Goal: Task Accomplishment & Management: Complete application form

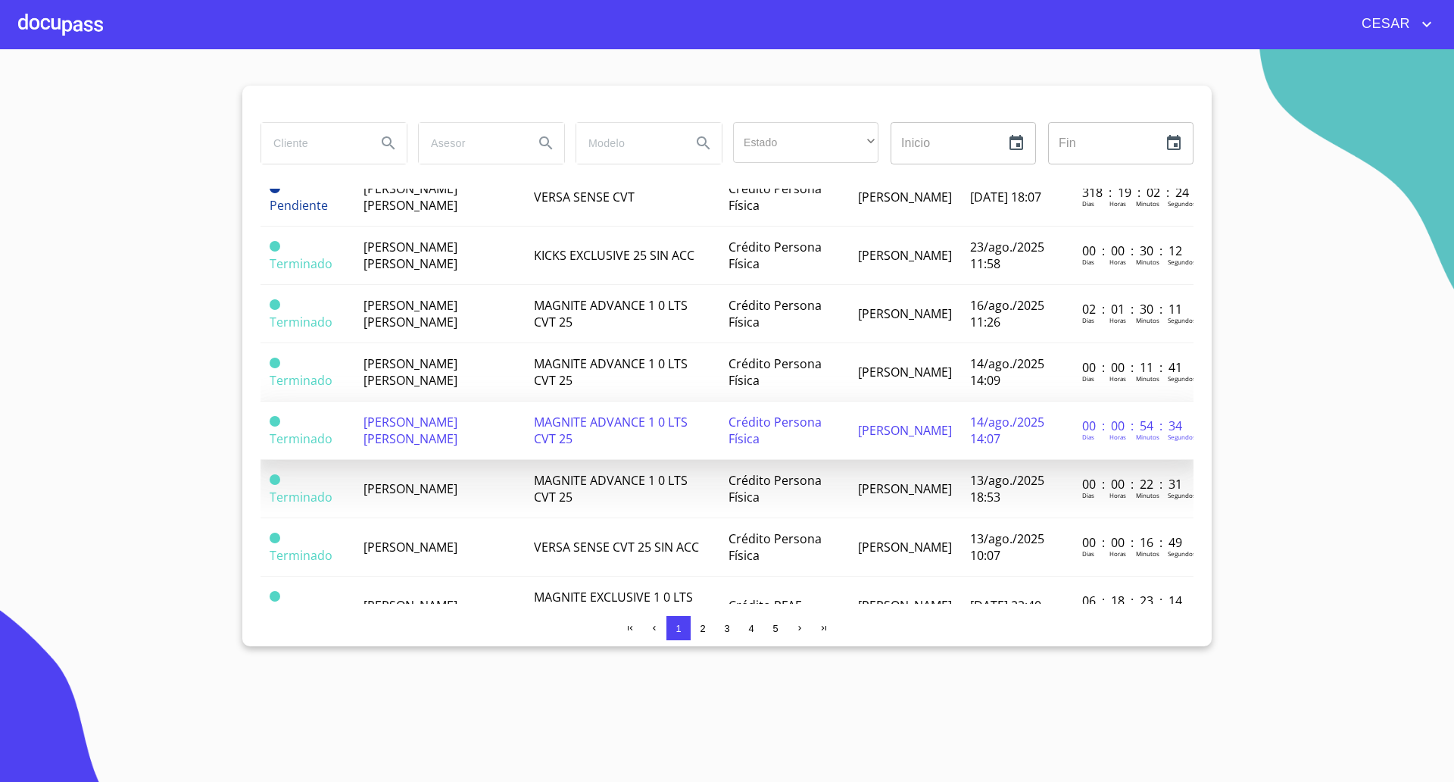
scroll to position [379, 0]
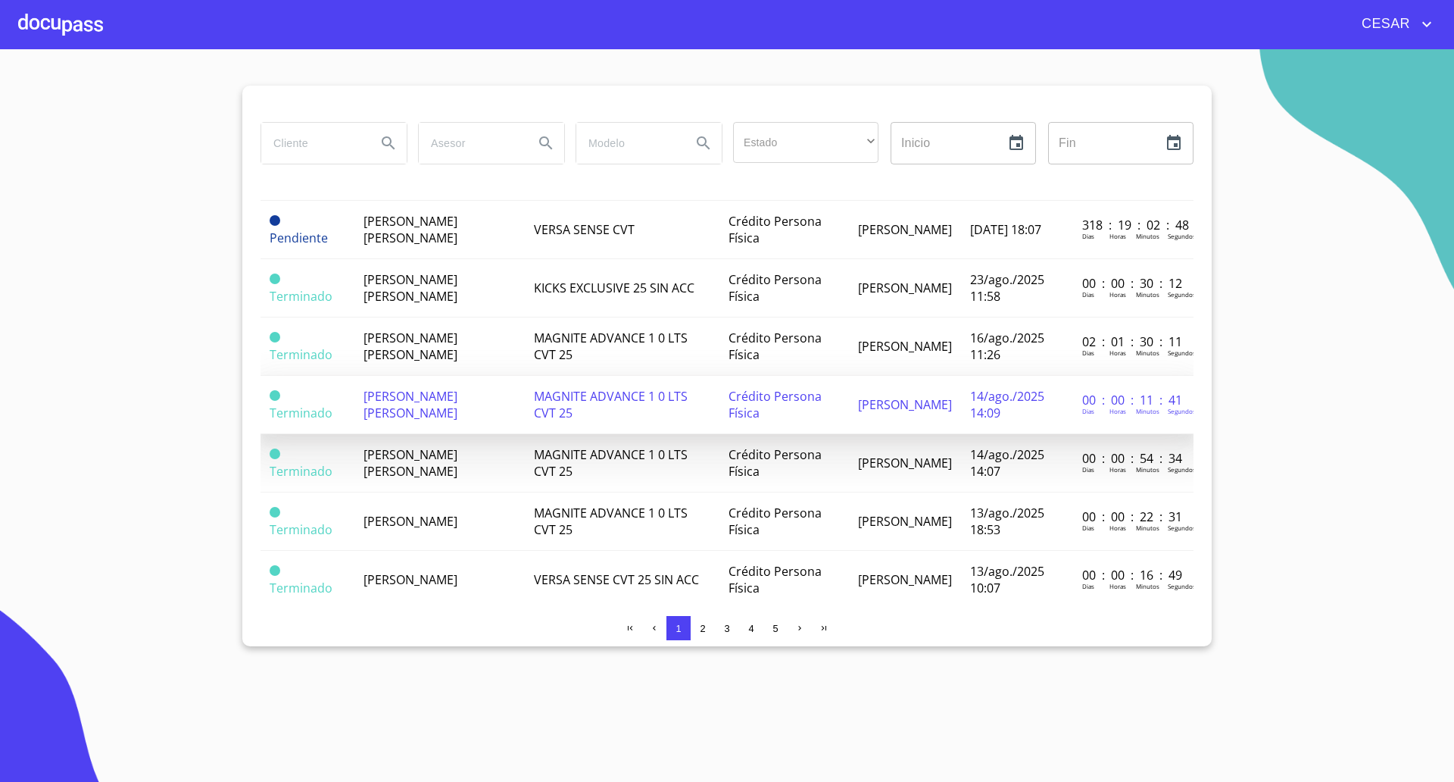
click at [451, 388] on span "[PERSON_NAME] [PERSON_NAME]" at bounding box center [411, 404] width 94 height 33
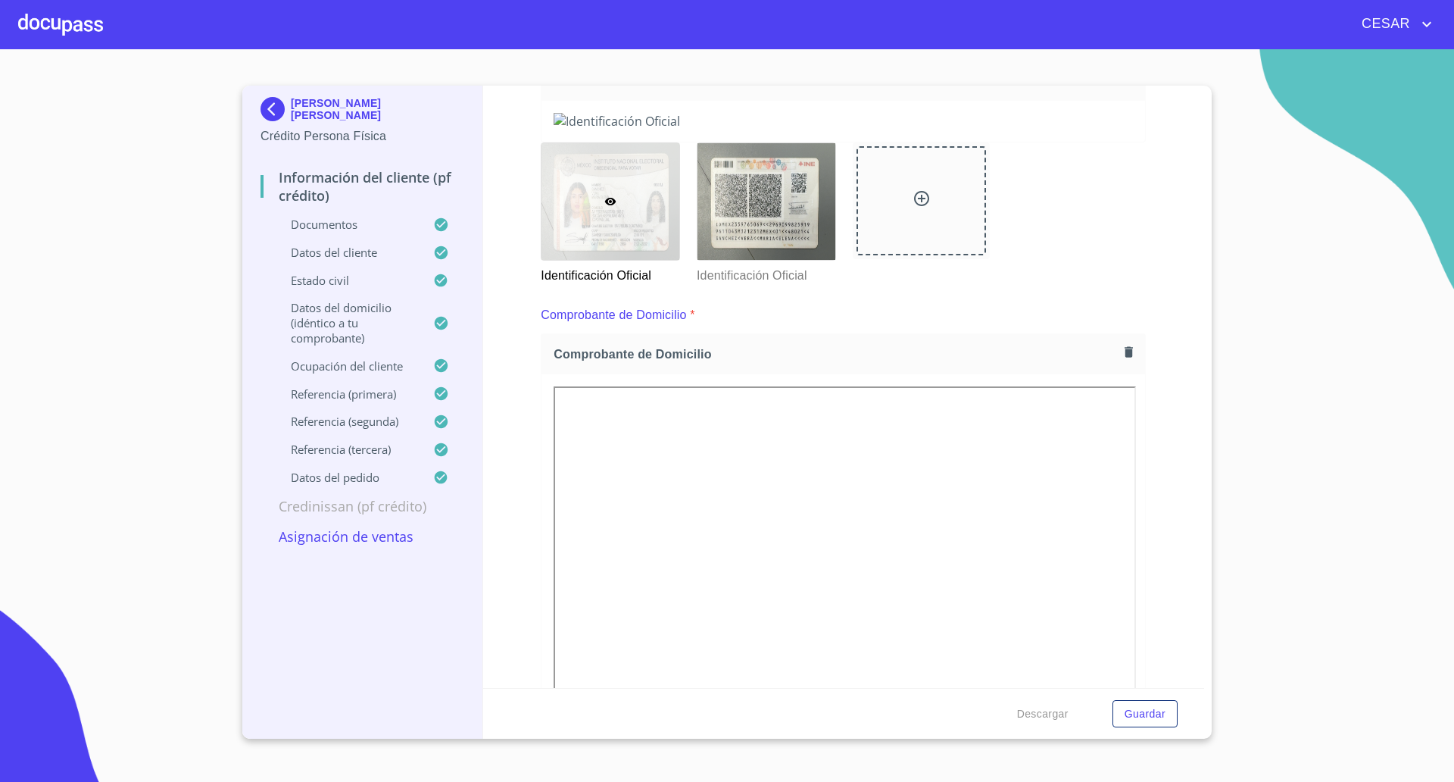
scroll to position [284, 0]
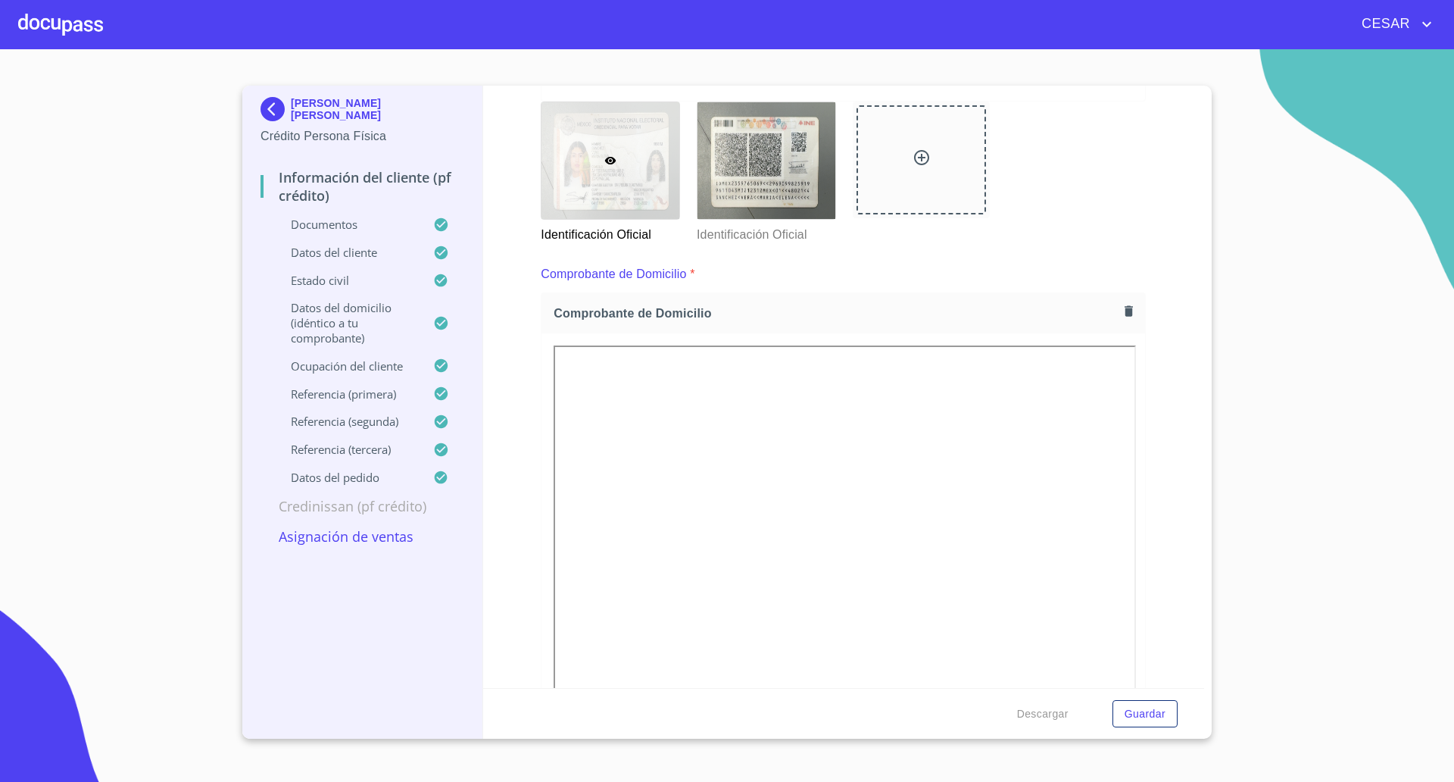
click at [607, 219] on div at bounding box center [610, 160] width 138 height 117
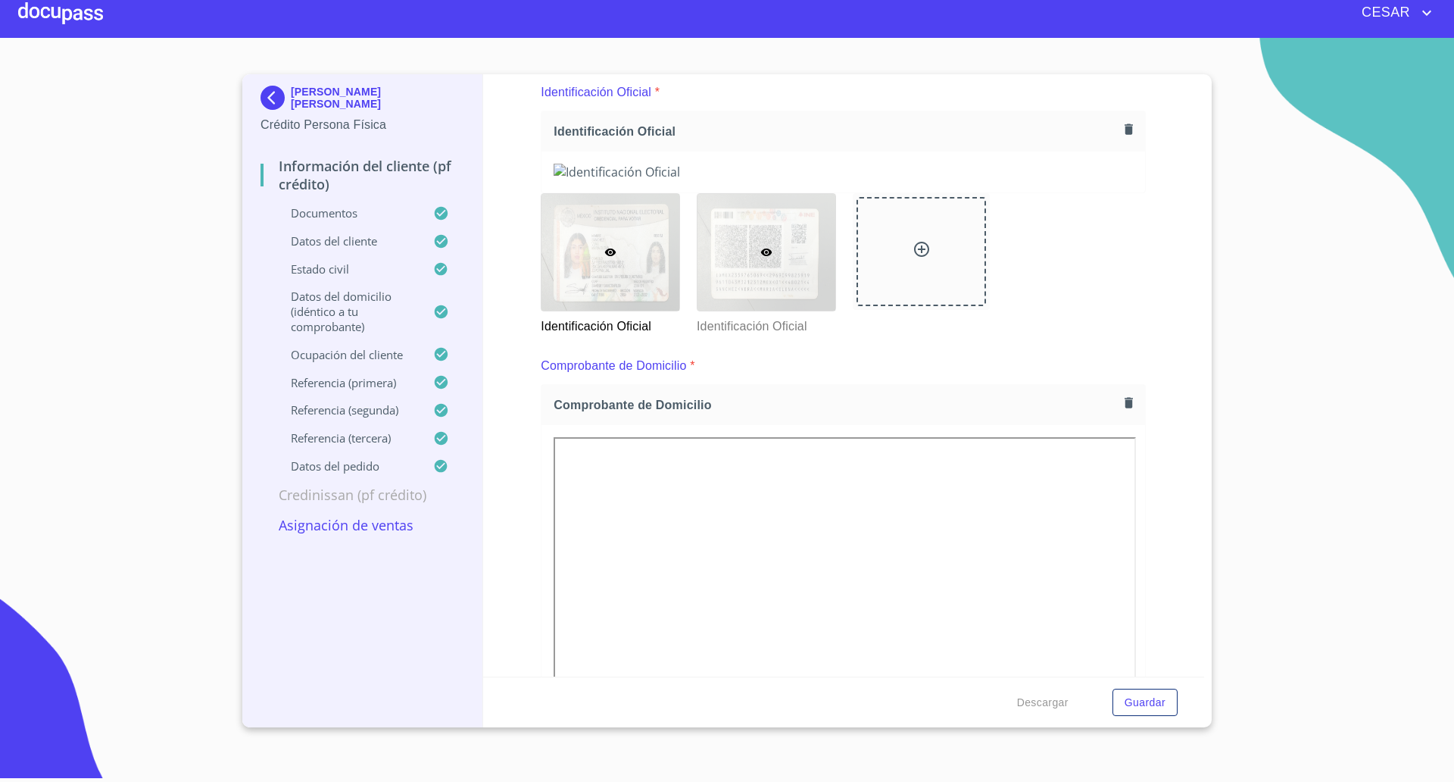
click at [710, 311] on div at bounding box center [767, 252] width 138 height 117
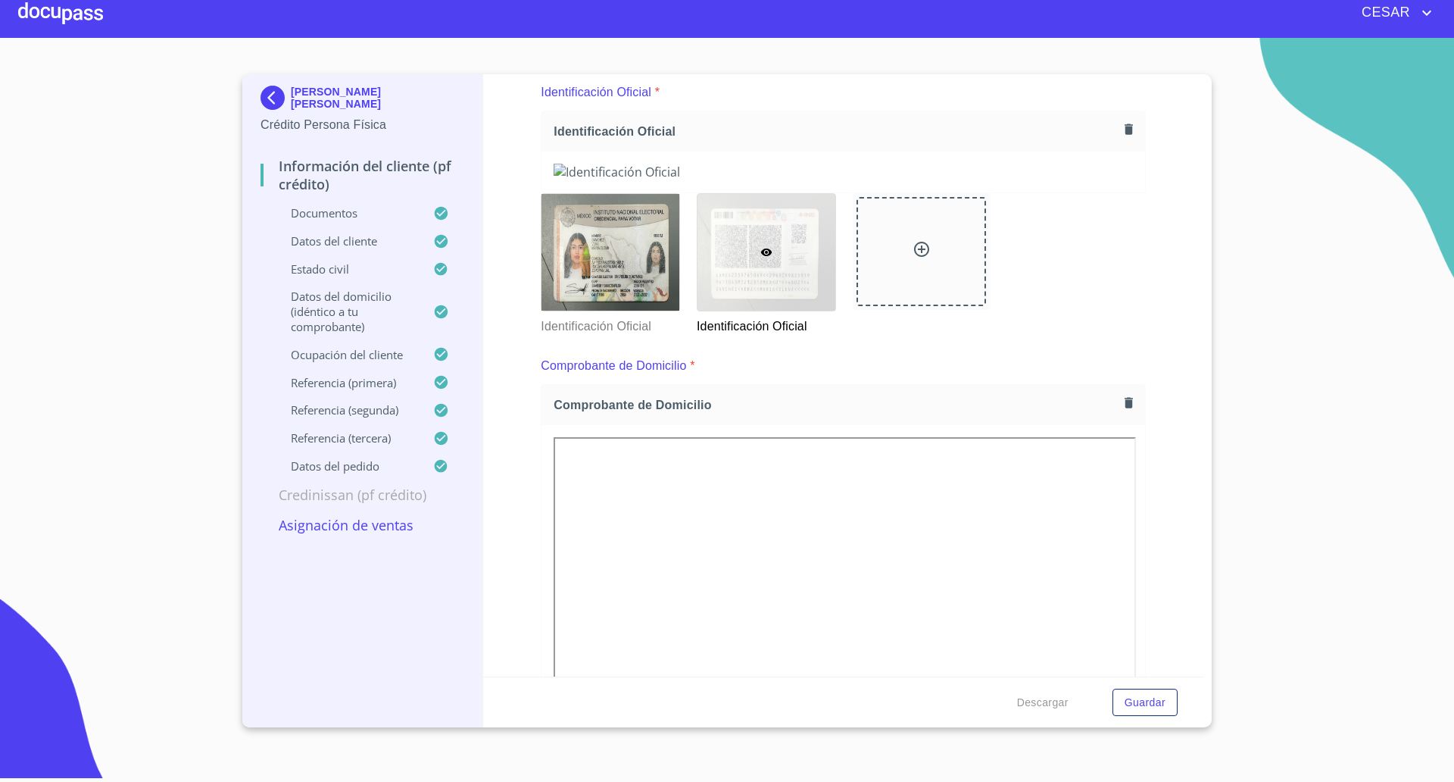
click at [679, 345] on div "Identificación Oficial" at bounding box center [610, 264] width 156 height 161
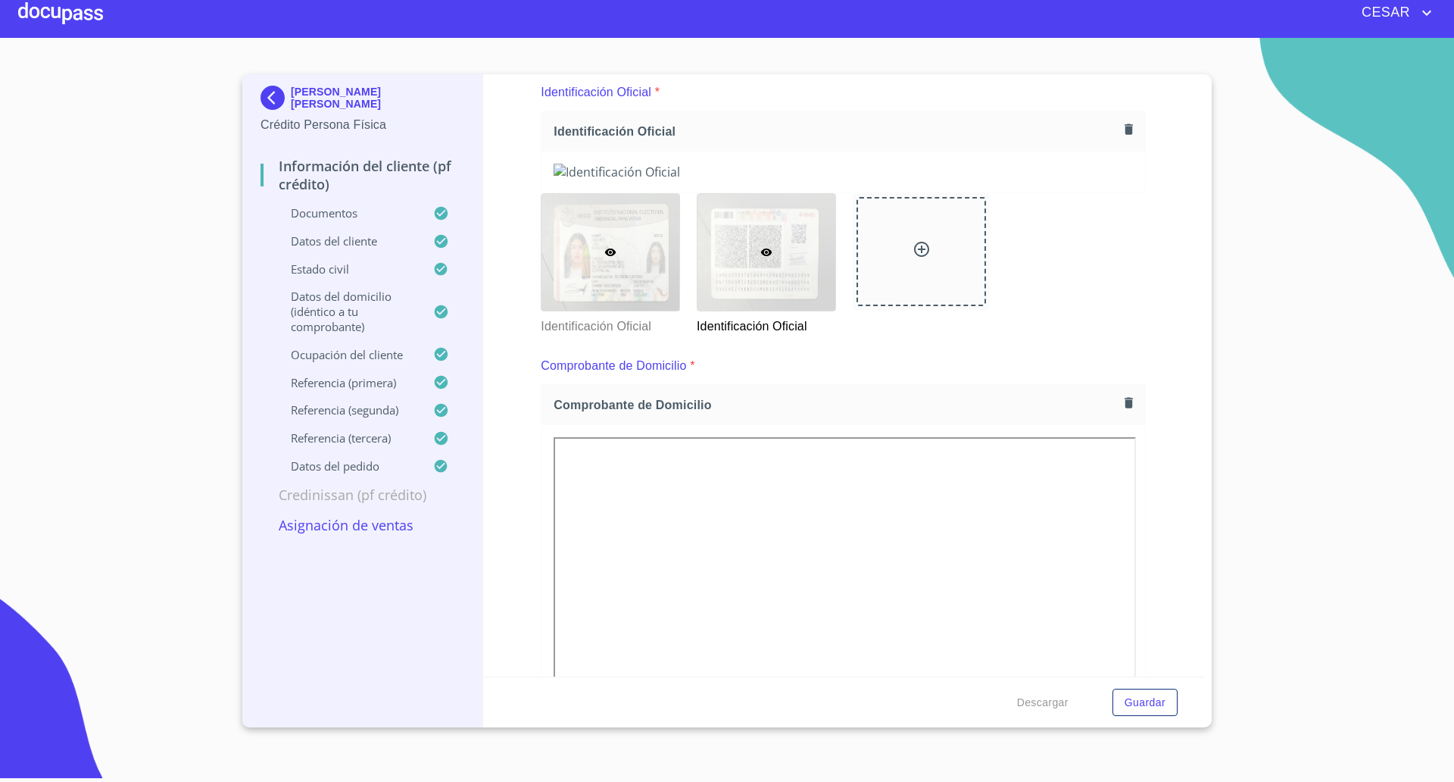
click at [650, 311] on div at bounding box center [610, 252] width 138 height 117
click at [754, 311] on div at bounding box center [767, 252] width 138 height 117
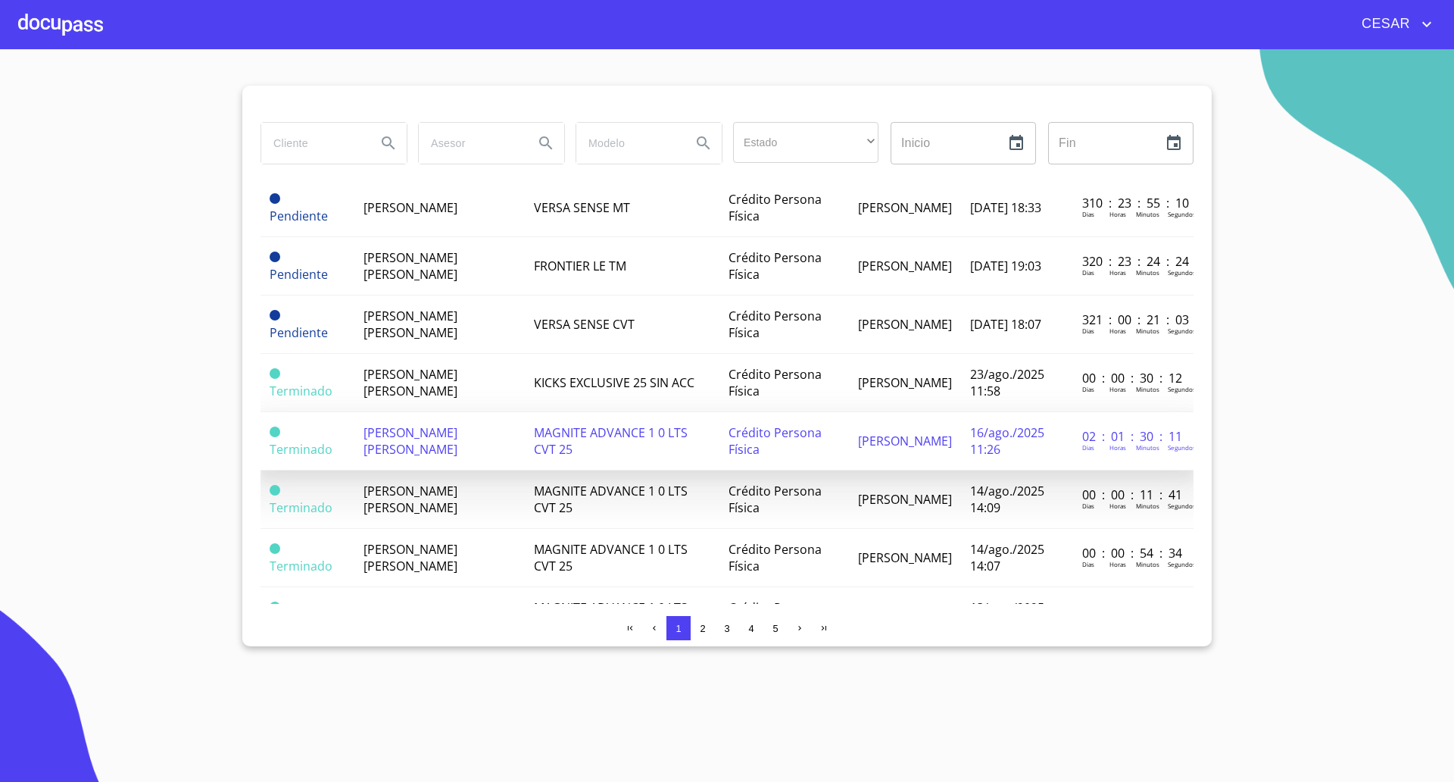
scroll to position [379, 0]
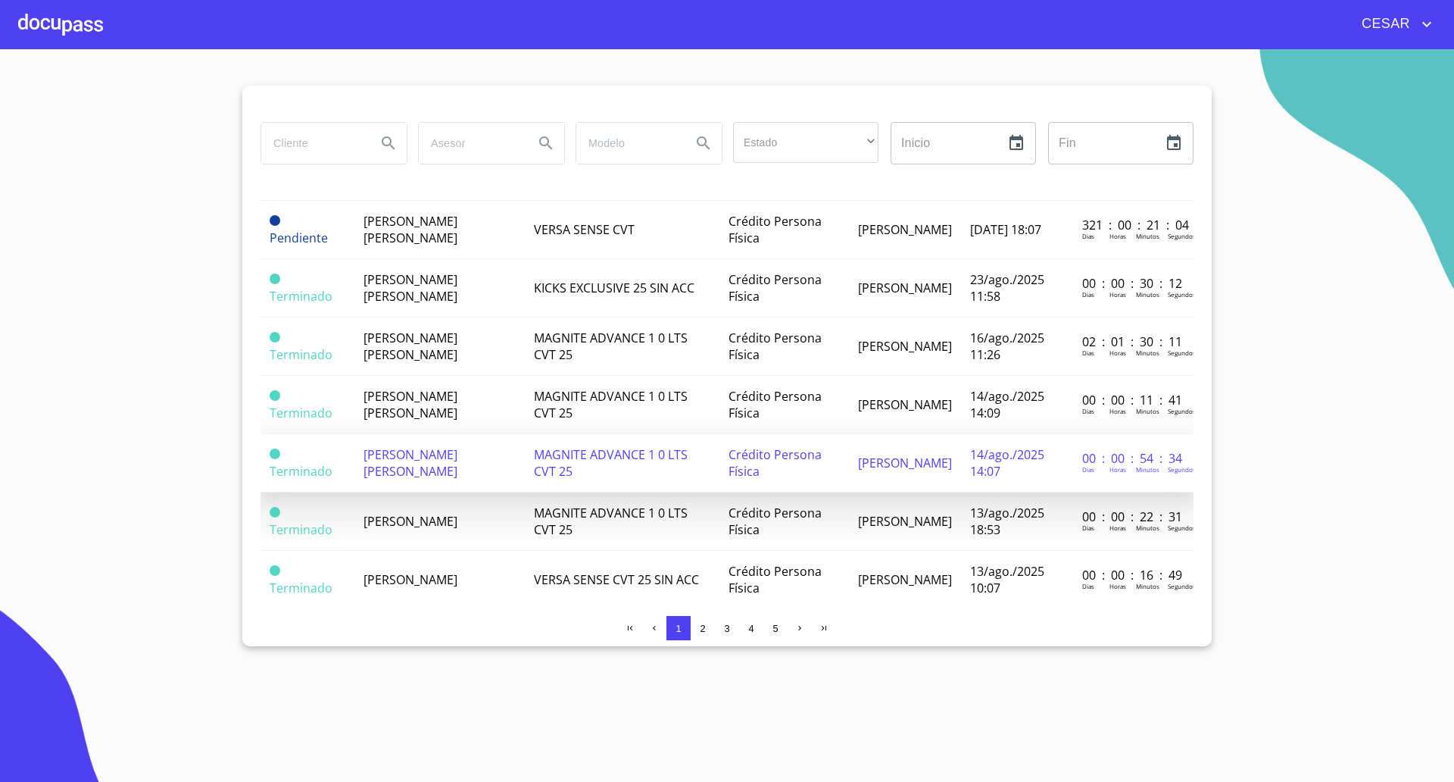
click at [457, 454] on span "[PERSON_NAME] [PERSON_NAME]" at bounding box center [411, 462] width 94 height 33
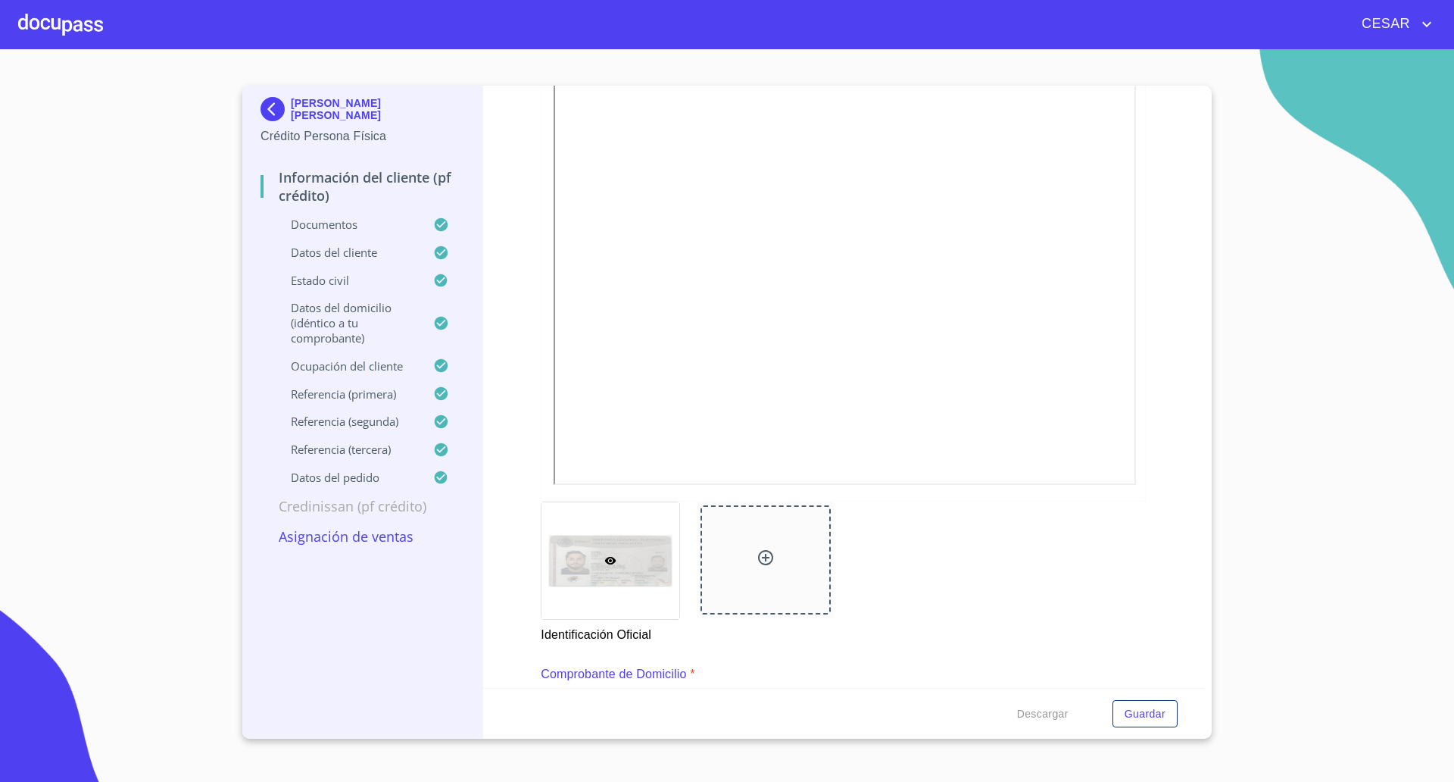
scroll to position [284, 0]
drag, startPoint x: 547, startPoint y: 379, endPoint x: 1171, endPoint y: 235, distance: 640.6
click at [1171, 235] on div "Información del cliente (PF crédito) Documentos Documento de identificación   *…" at bounding box center [844, 387] width 722 height 602
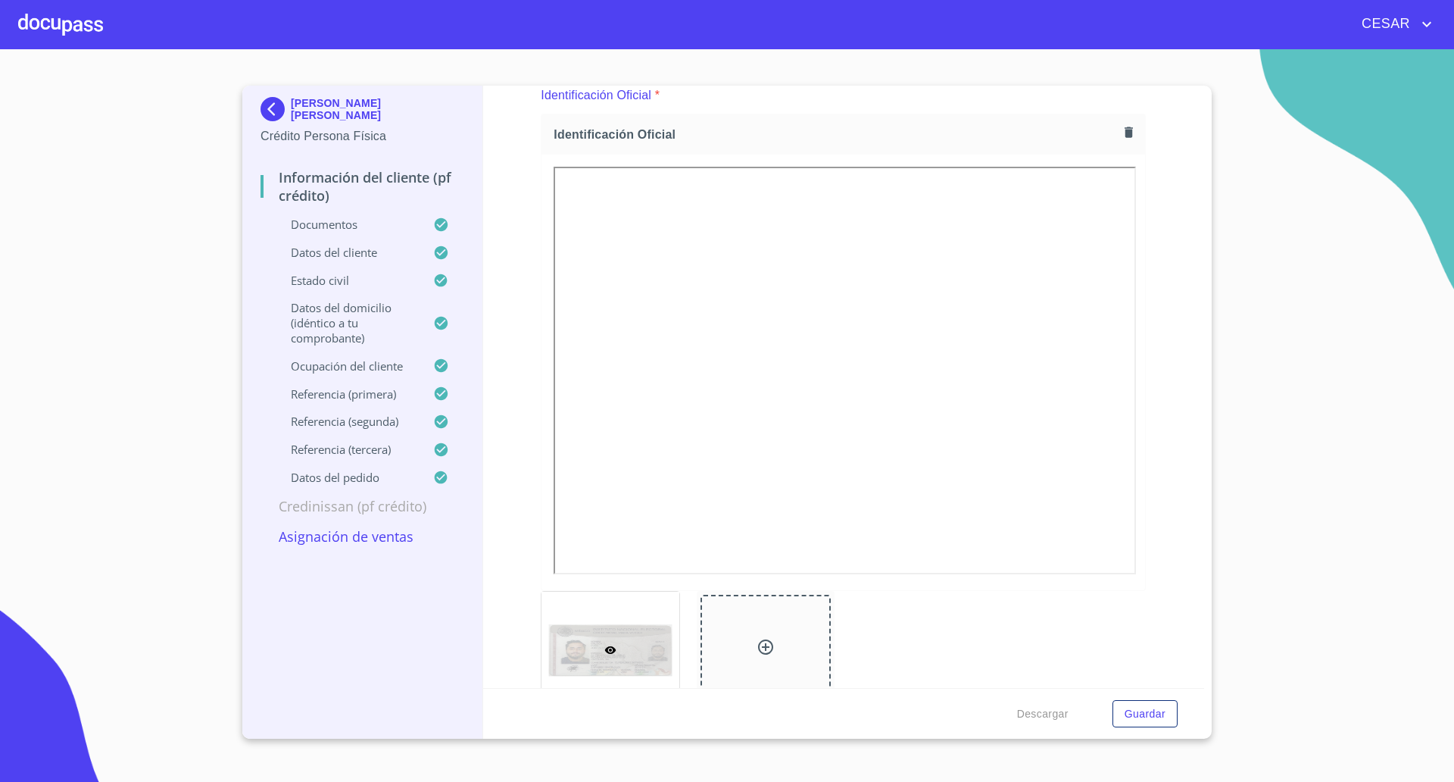
click at [57, 31] on div at bounding box center [60, 24] width 85 height 48
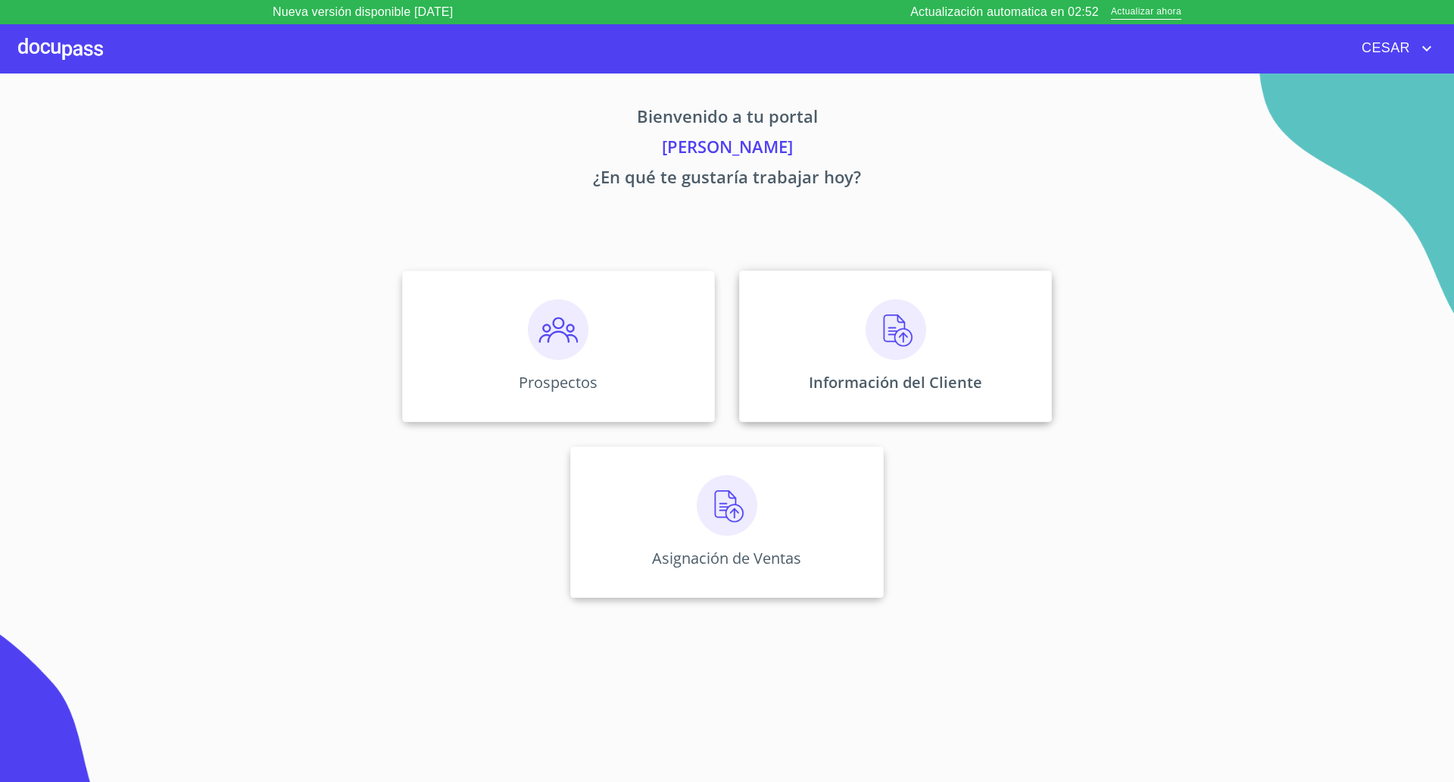
click at [852, 349] on div "Información del Cliente" at bounding box center [895, 345] width 313 height 151
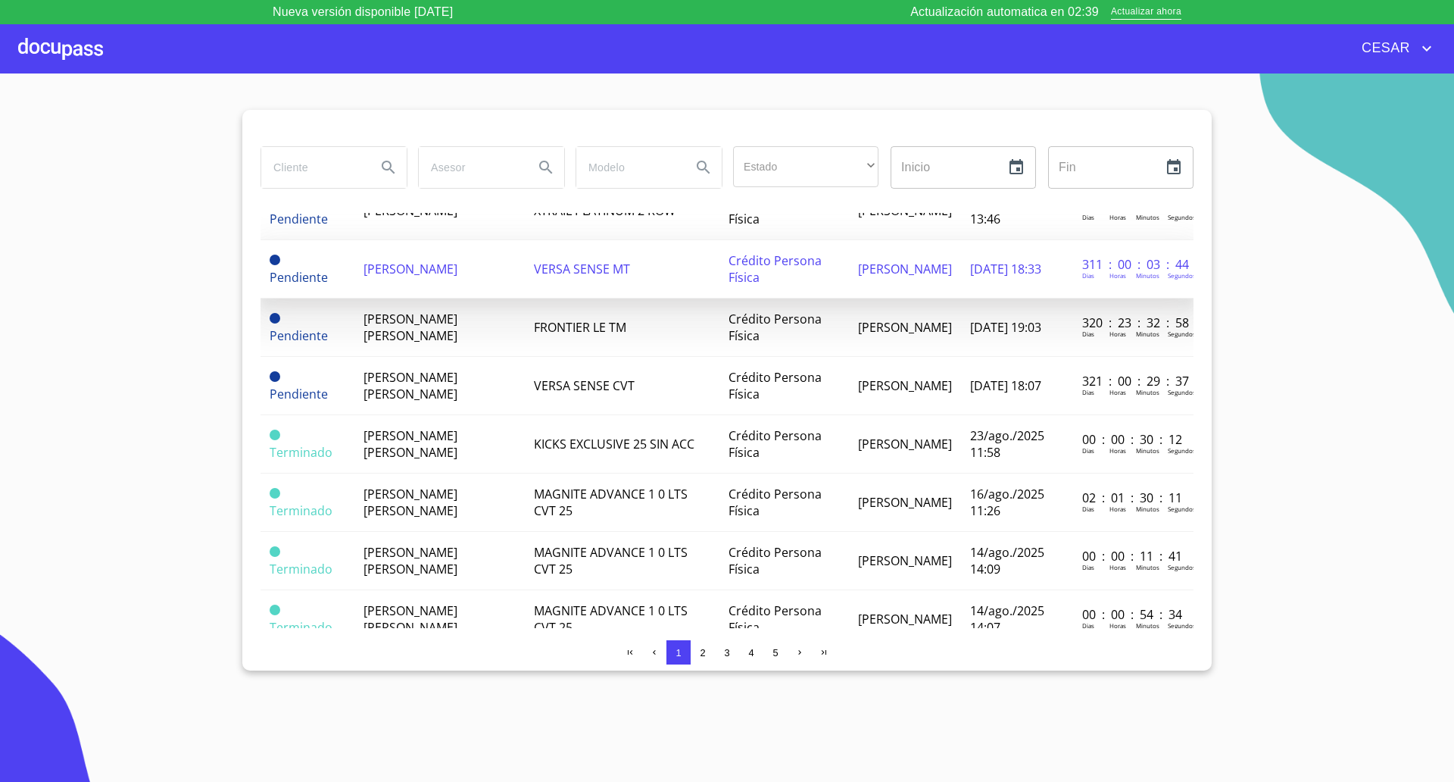
scroll to position [284, 0]
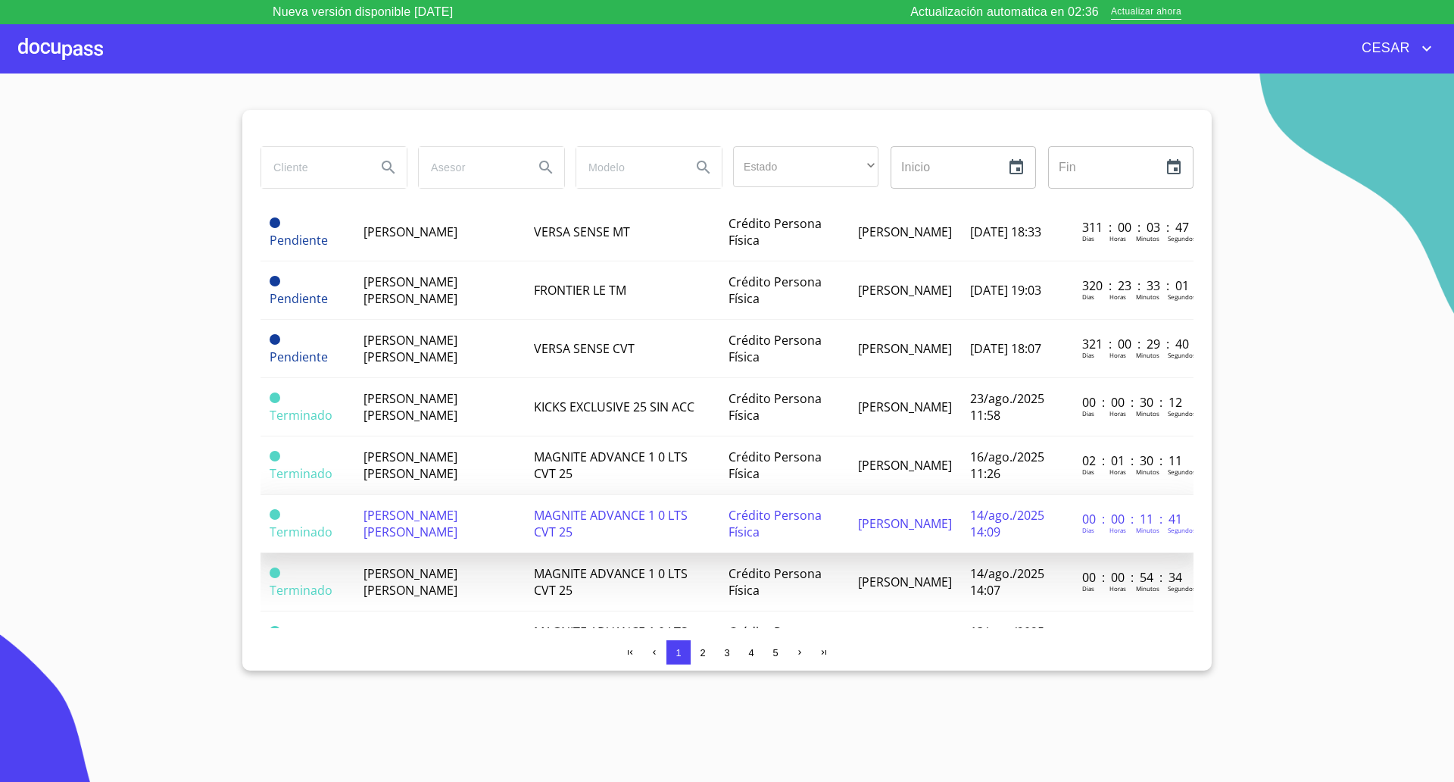
click at [415, 510] on span "[PERSON_NAME] [PERSON_NAME]" at bounding box center [411, 523] width 94 height 33
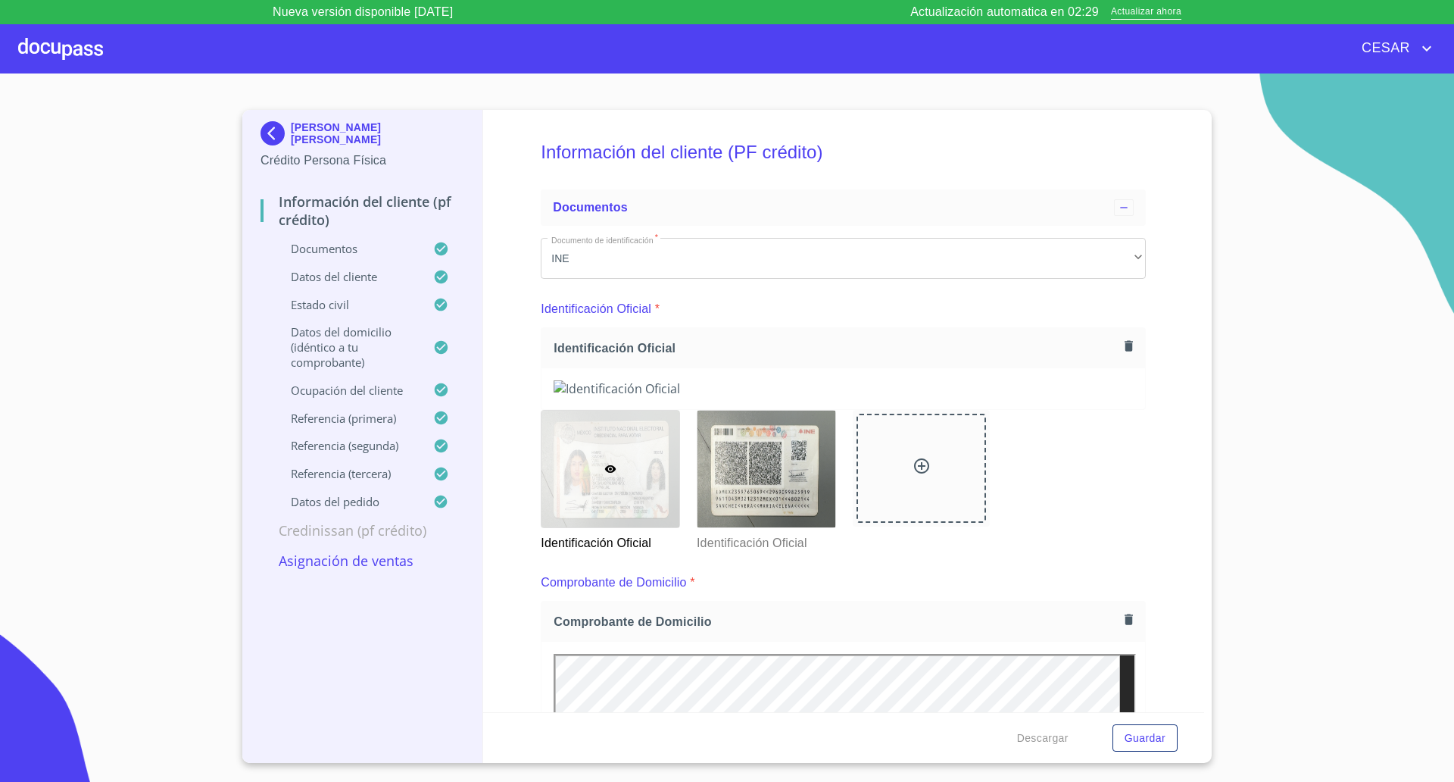
click at [1122, 351] on icon "button" at bounding box center [1129, 346] width 14 height 14
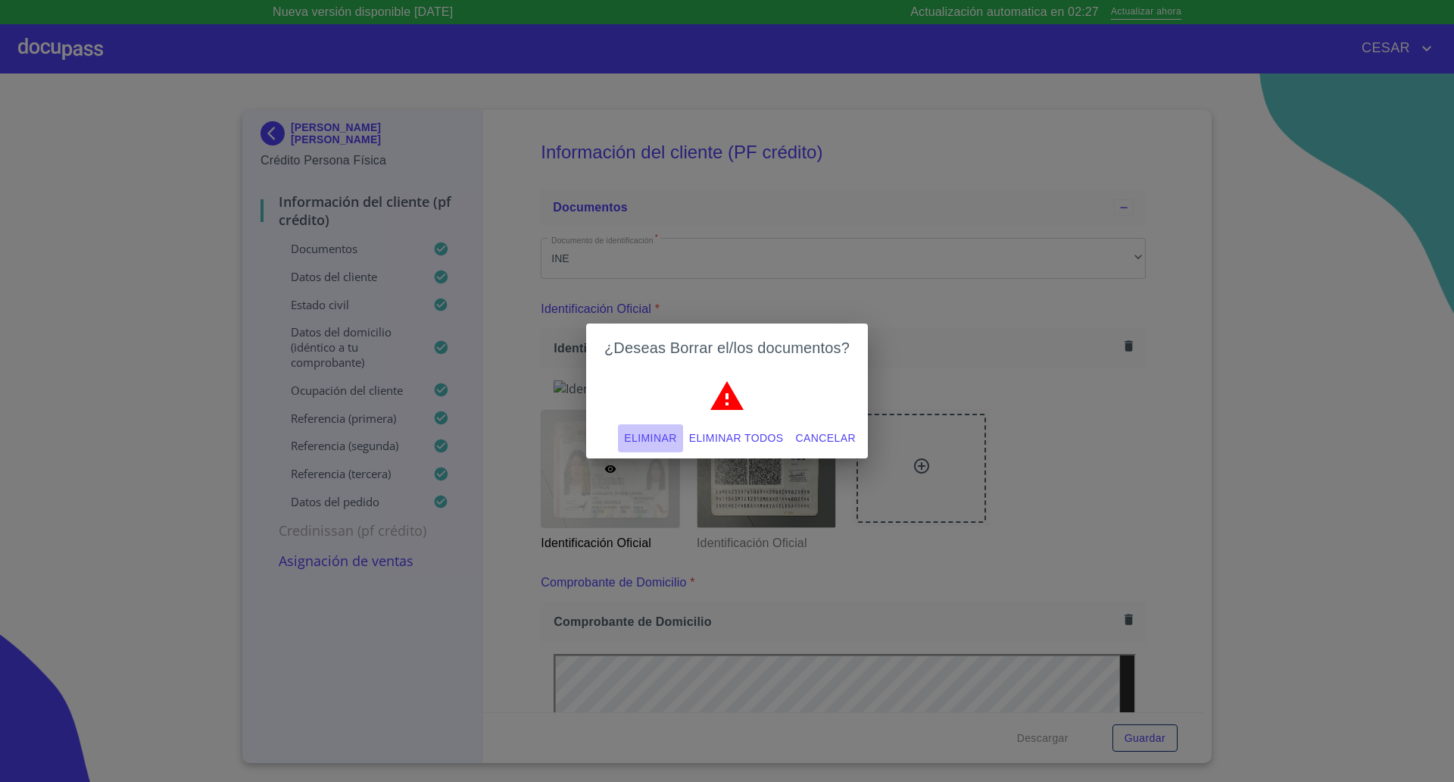
click at [674, 435] on span "Eliminar" at bounding box center [650, 438] width 52 height 19
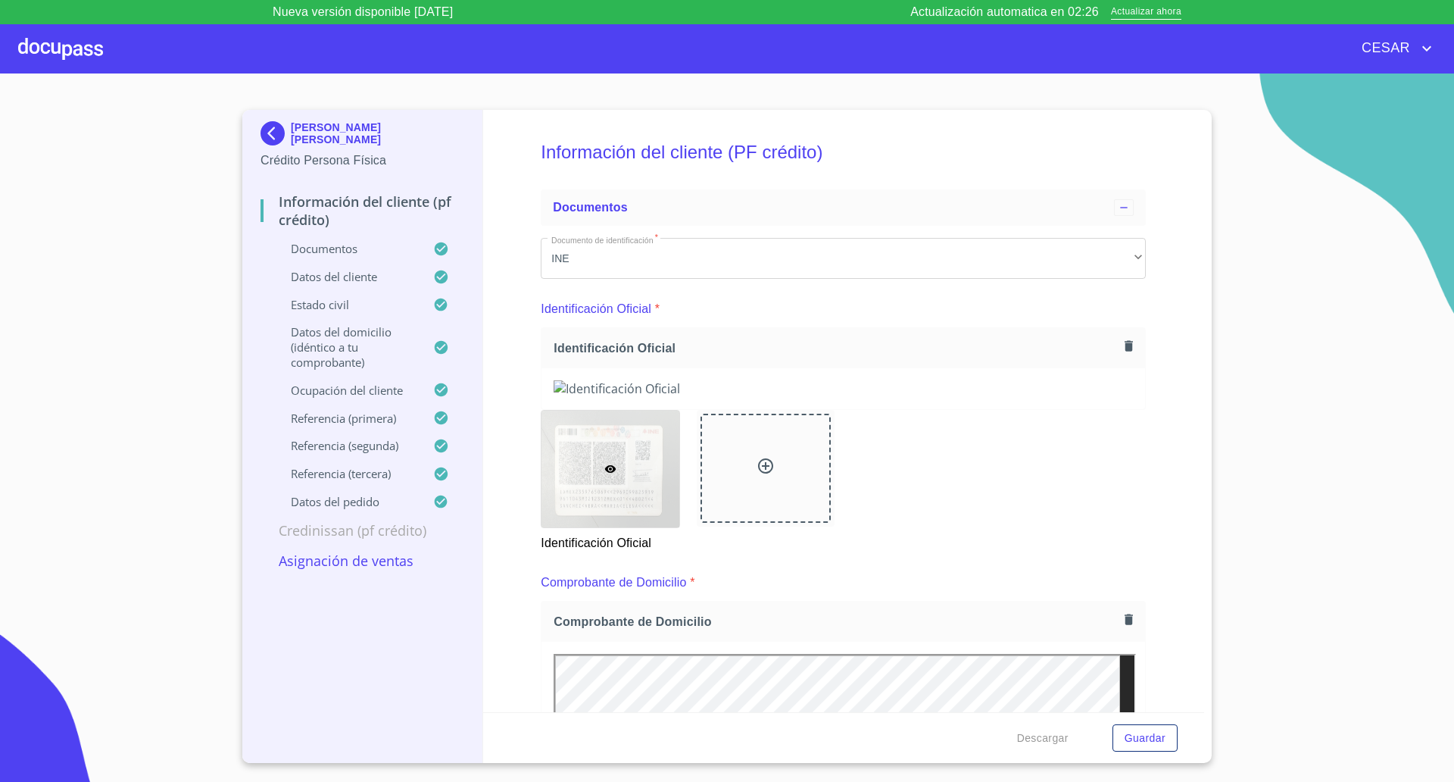
click at [1122, 350] on icon "button" at bounding box center [1129, 346] width 14 height 14
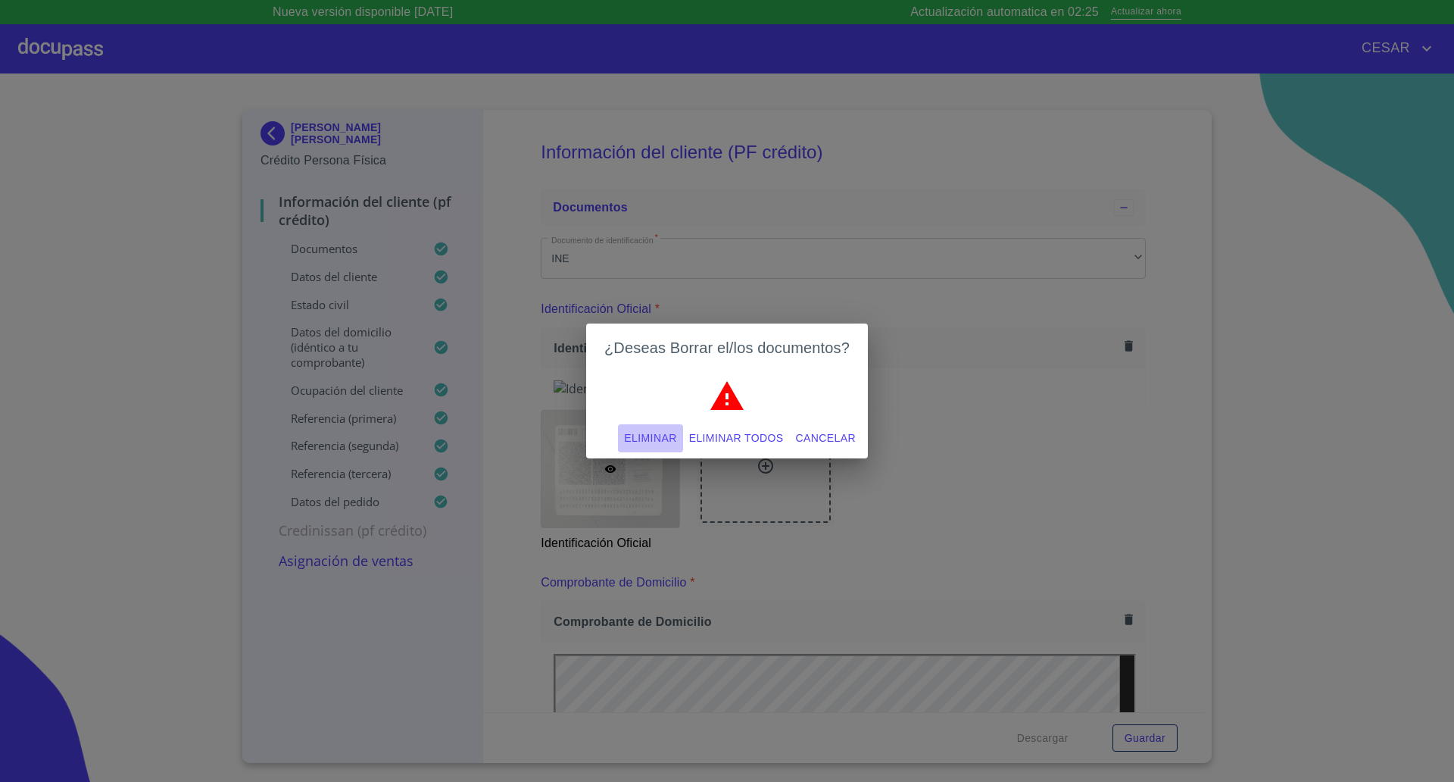
click at [659, 439] on span "Eliminar" at bounding box center [650, 438] width 52 height 19
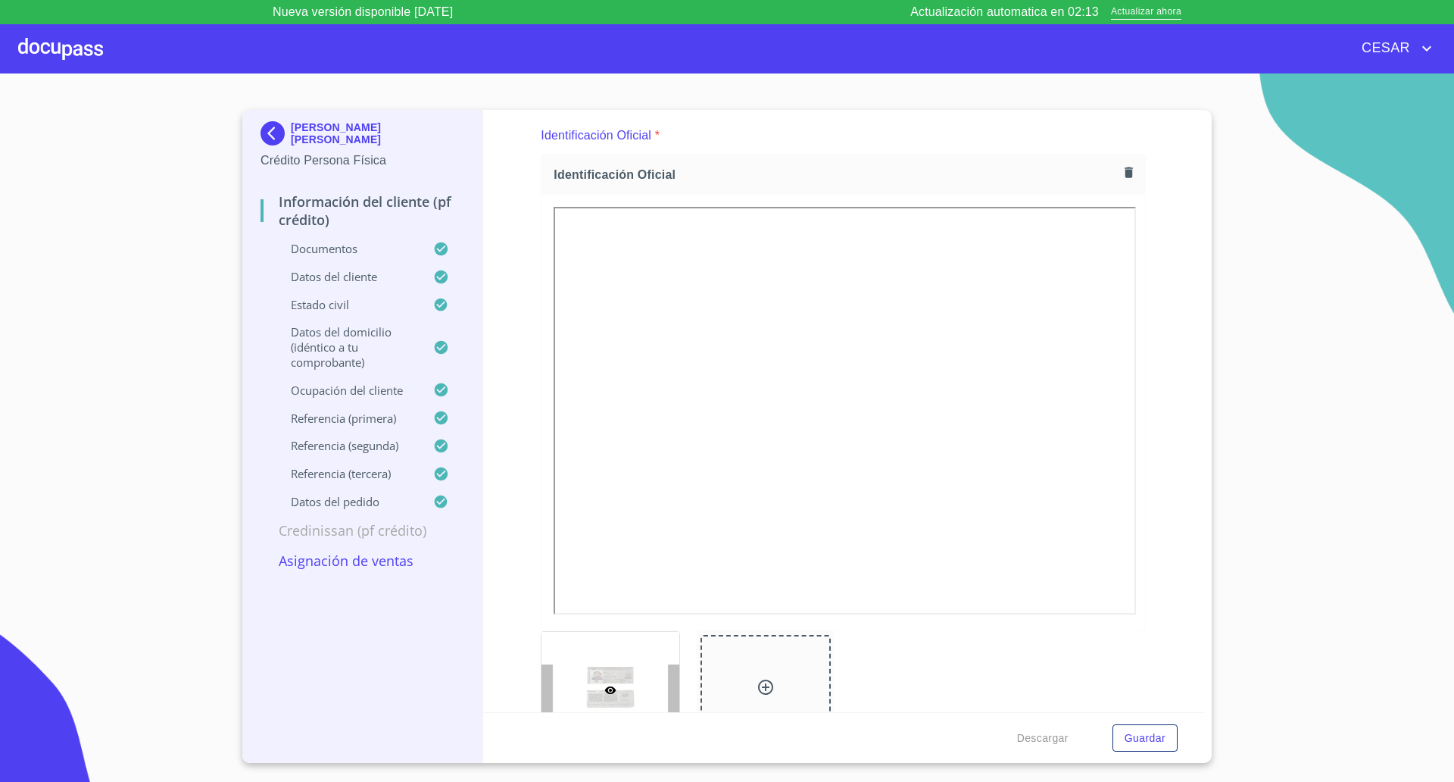
scroll to position [189, 0]
click at [1125, 151] on icon "button" at bounding box center [1129, 156] width 8 height 11
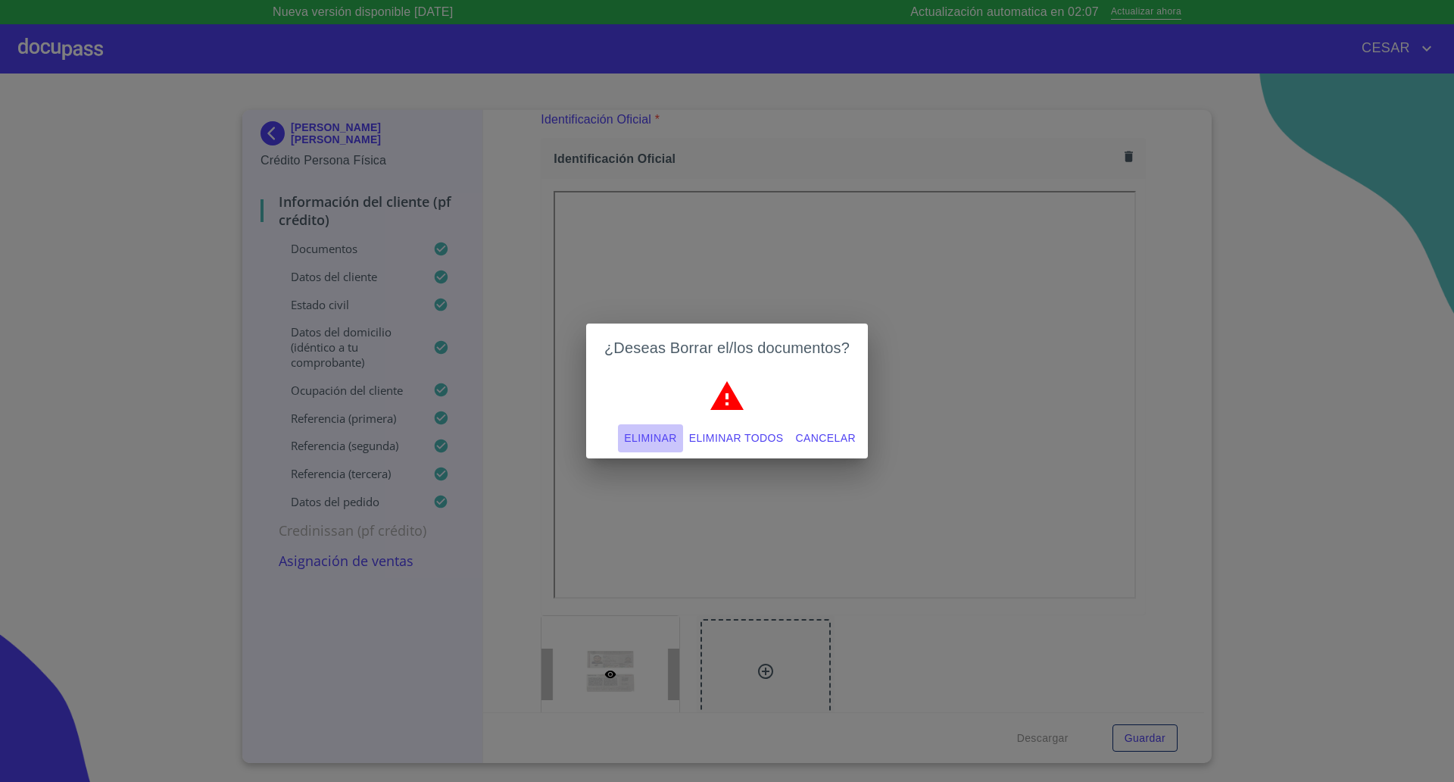
click at [651, 435] on span "Eliminar" at bounding box center [650, 438] width 52 height 19
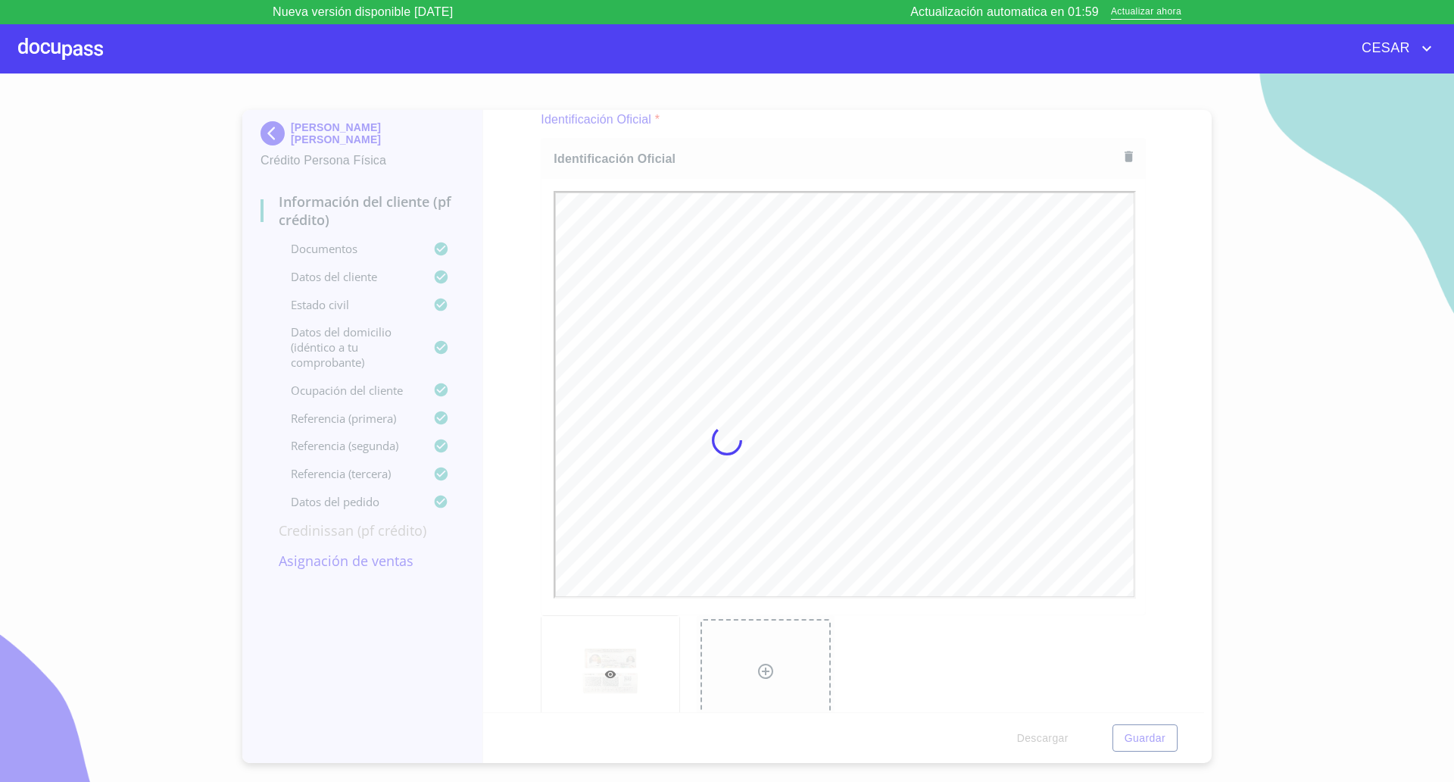
scroll to position [0, 0]
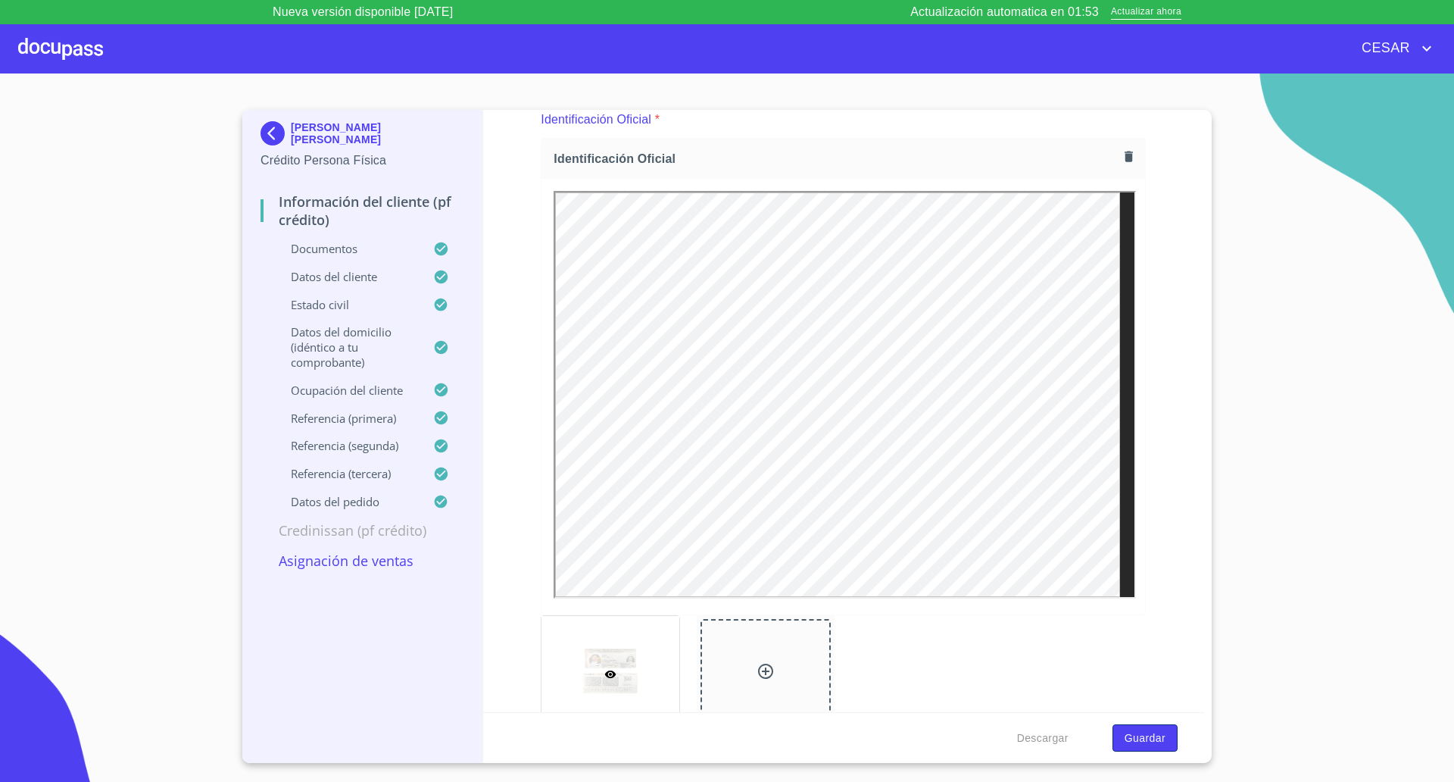
click at [1137, 738] on span "Guardar" at bounding box center [1145, 738] width 41 height 19
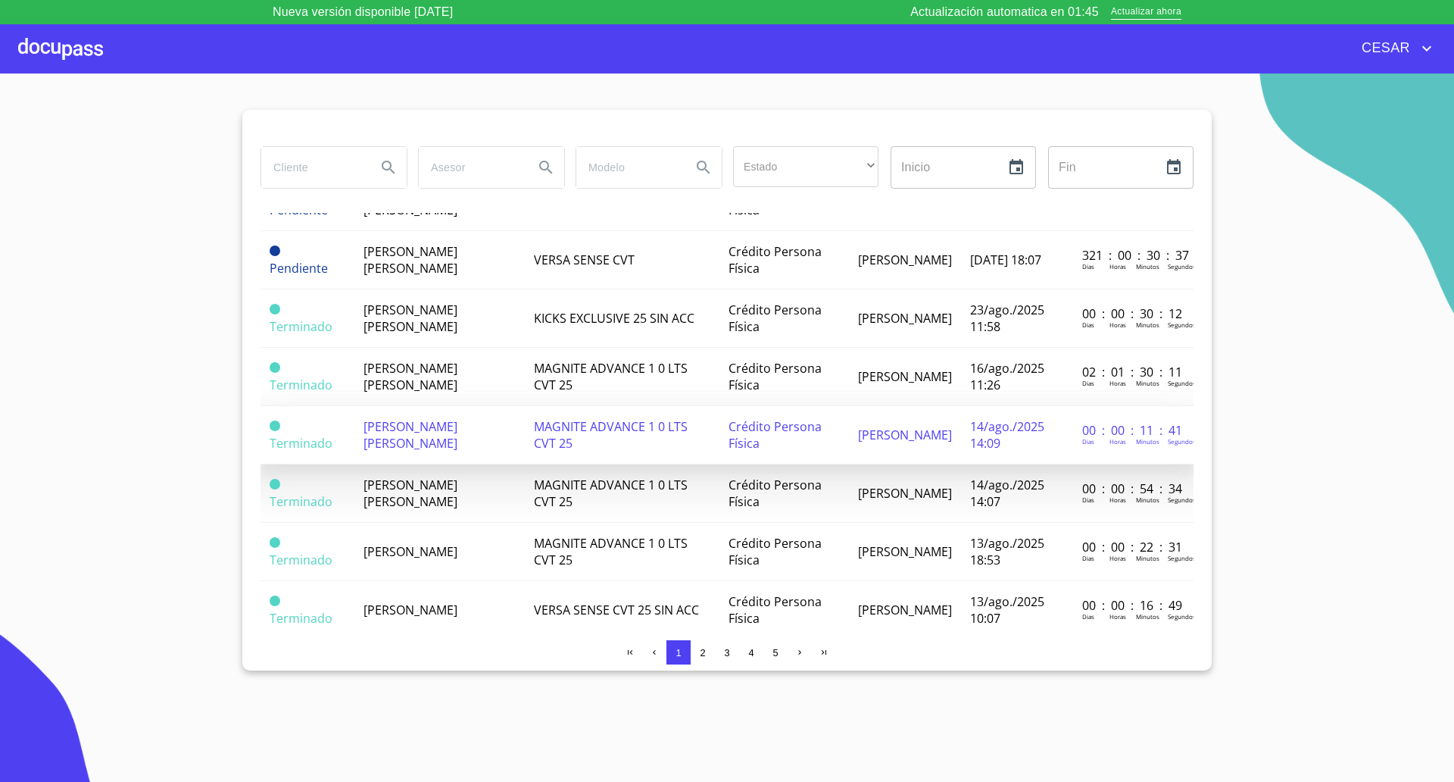
scroll to position [379, 0]
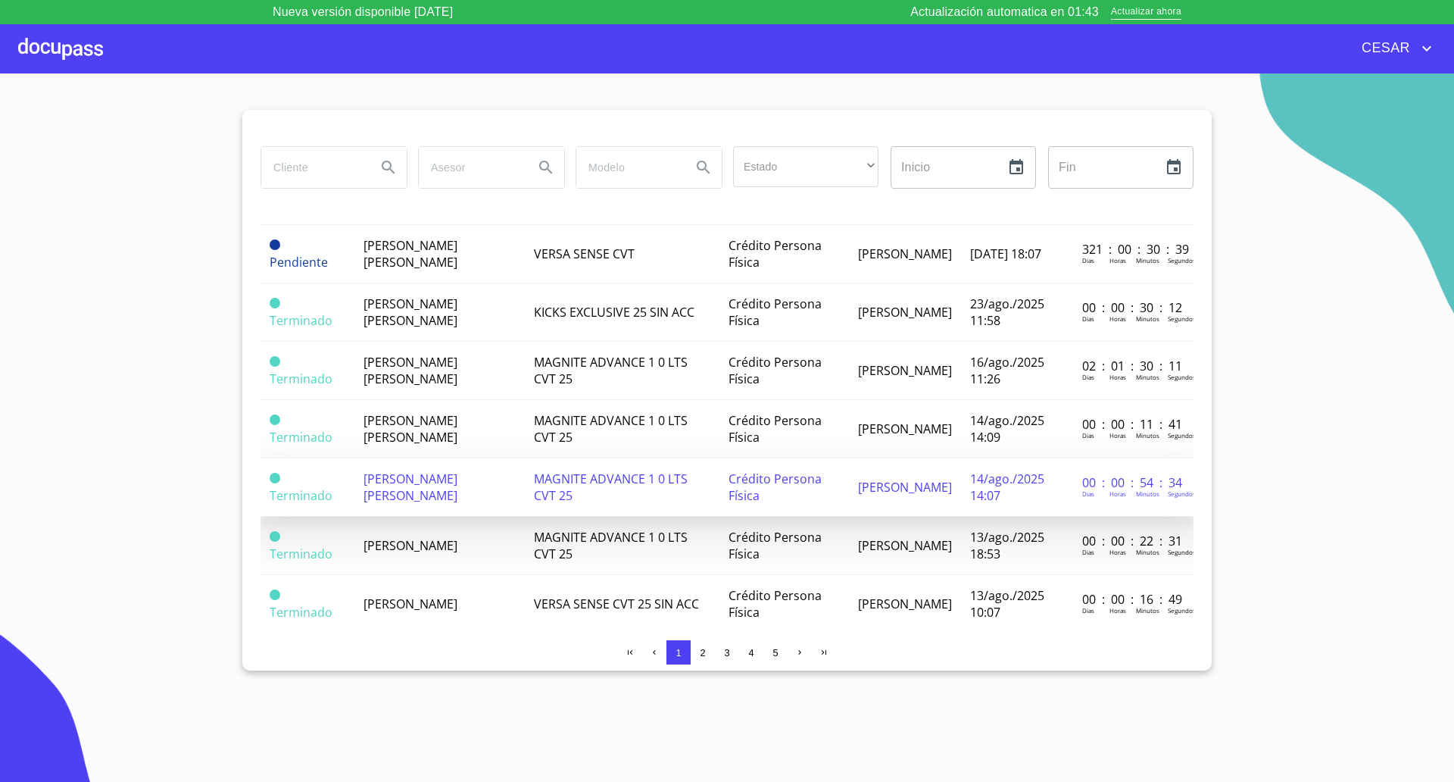
click at [404, 489] on span "[PERSON_NAME] [PERSON_NAME]" at bounding box center [411, 486] width 94 height 33
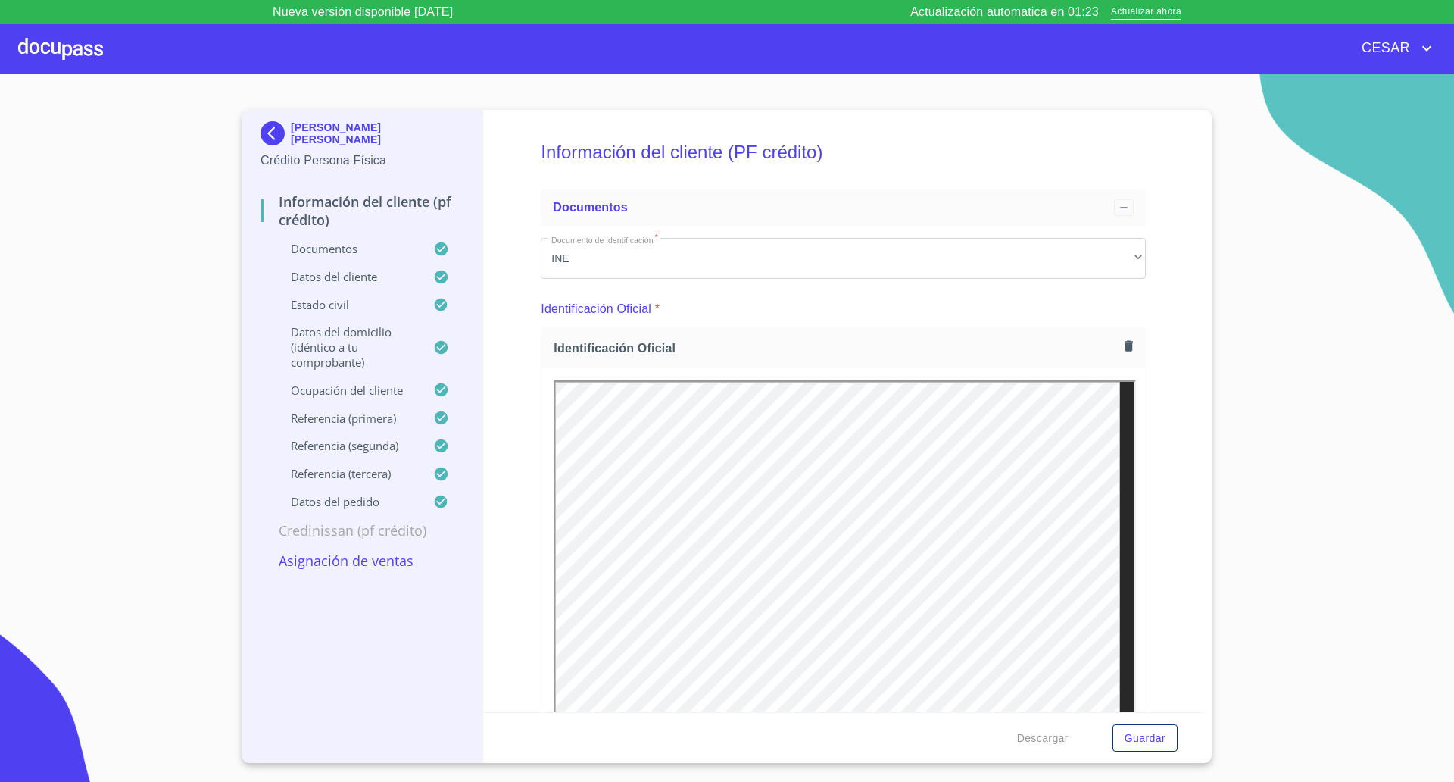
click at [1125, 345] on icon "button" at bounding box center [1129, 345] width 8 height 11
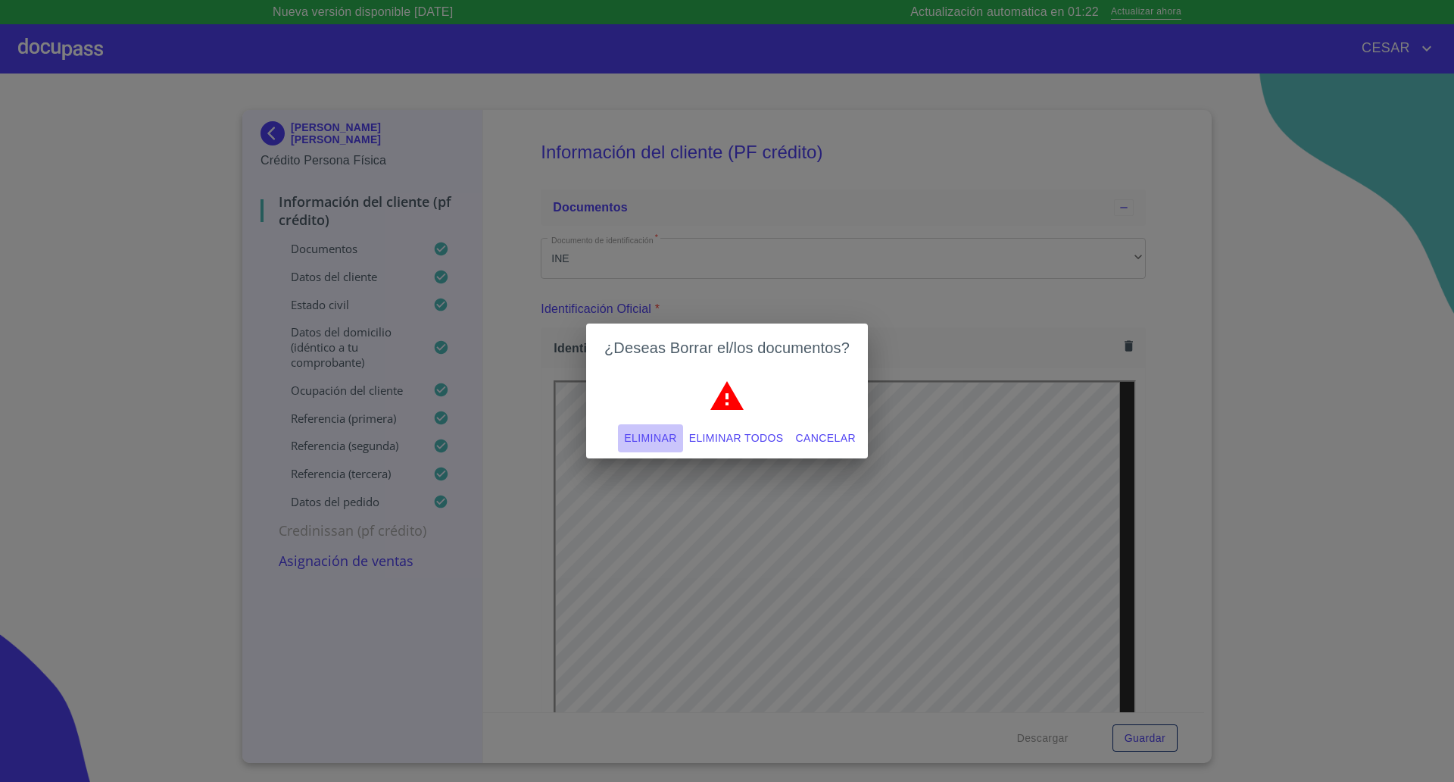
click at [657, 442] on span "Eliminar" at bounding box center [650, 438] width 52 height 19
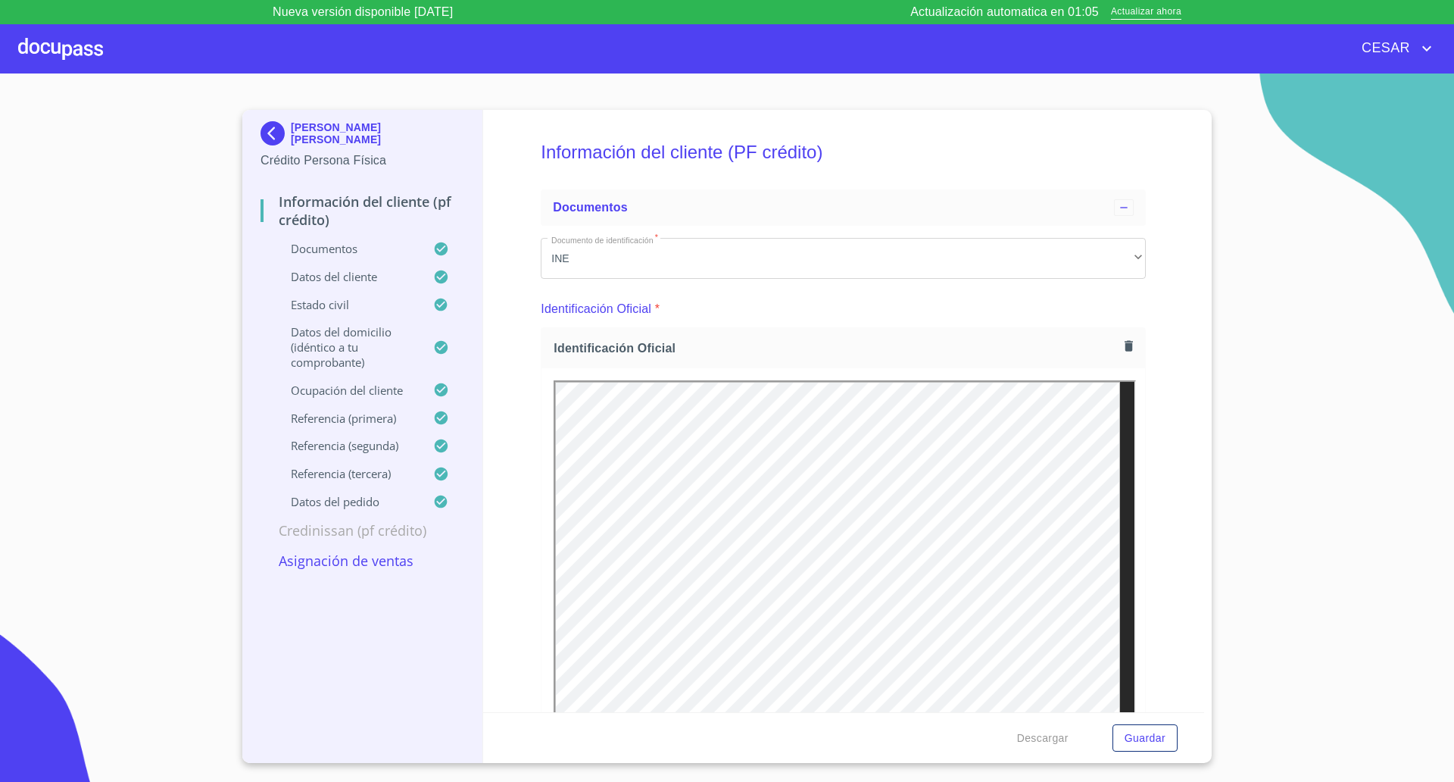
click at [1144, 752] on div "Descargar Guardar" at bounding box center [844, 737] width 722 height 51
click at [1147, 744] on span "Guardar" at bounding box center [1145, 738] width 41 height 19
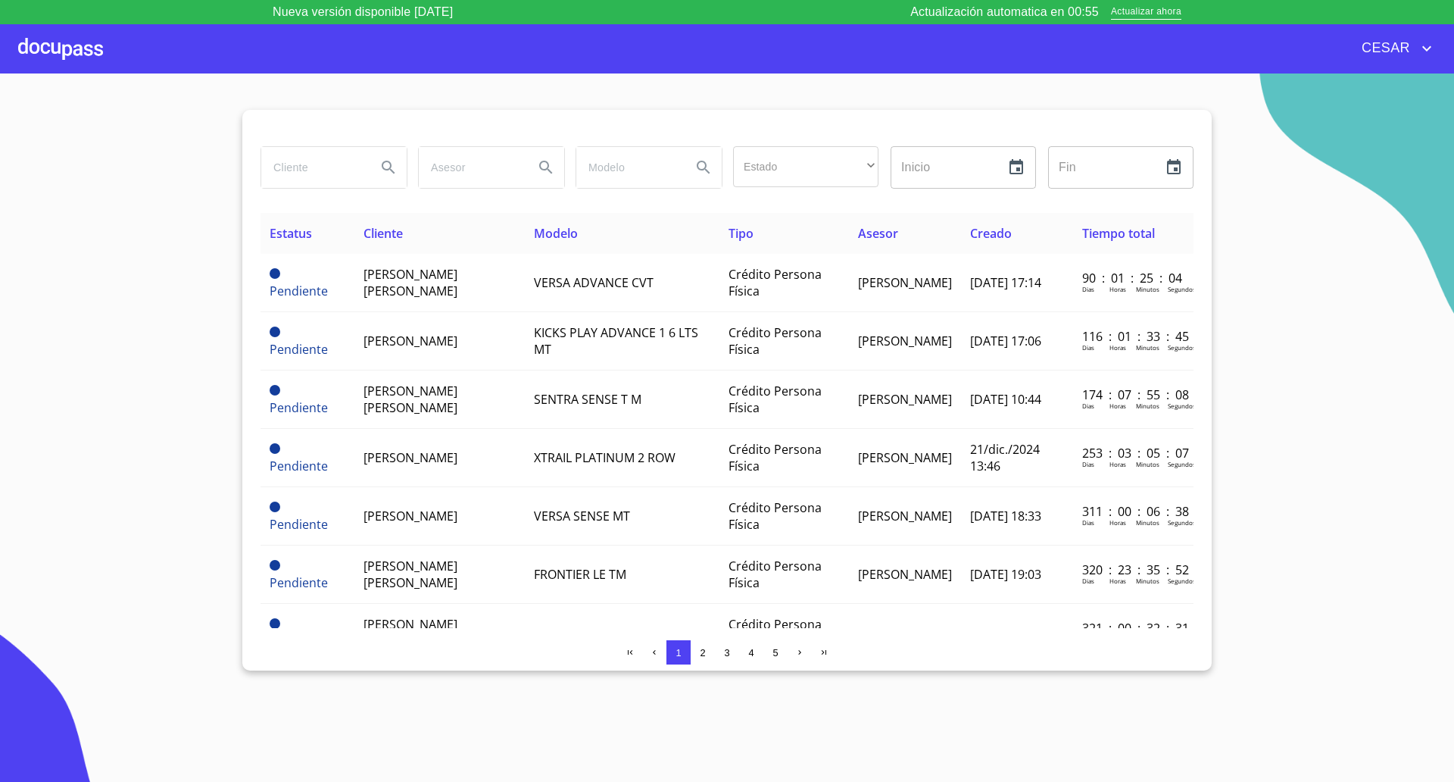
click at [62, 53] on div at bounding box center [60, 48] width 85 height 48
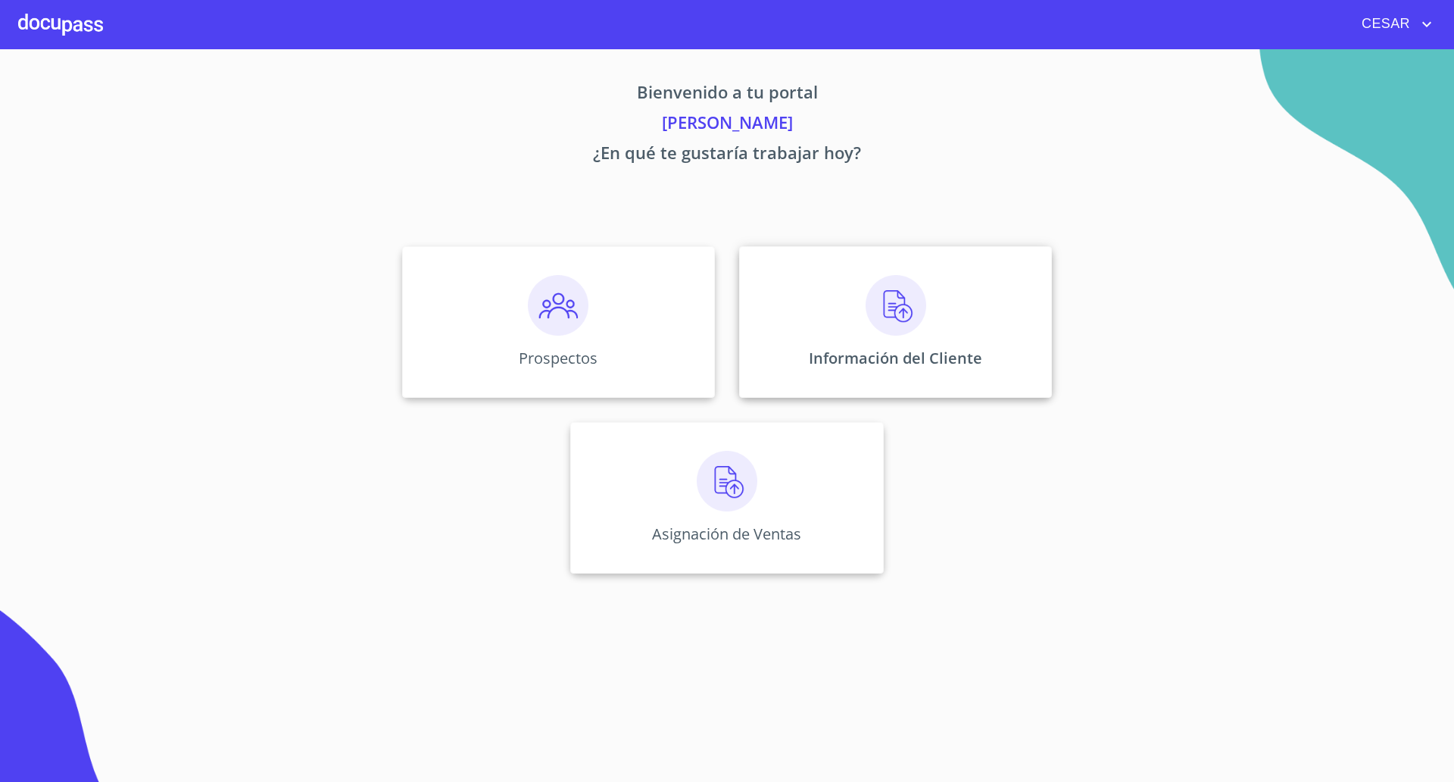
click at [903, 318] on img at bounding box center [896, 305] width 61 height 61
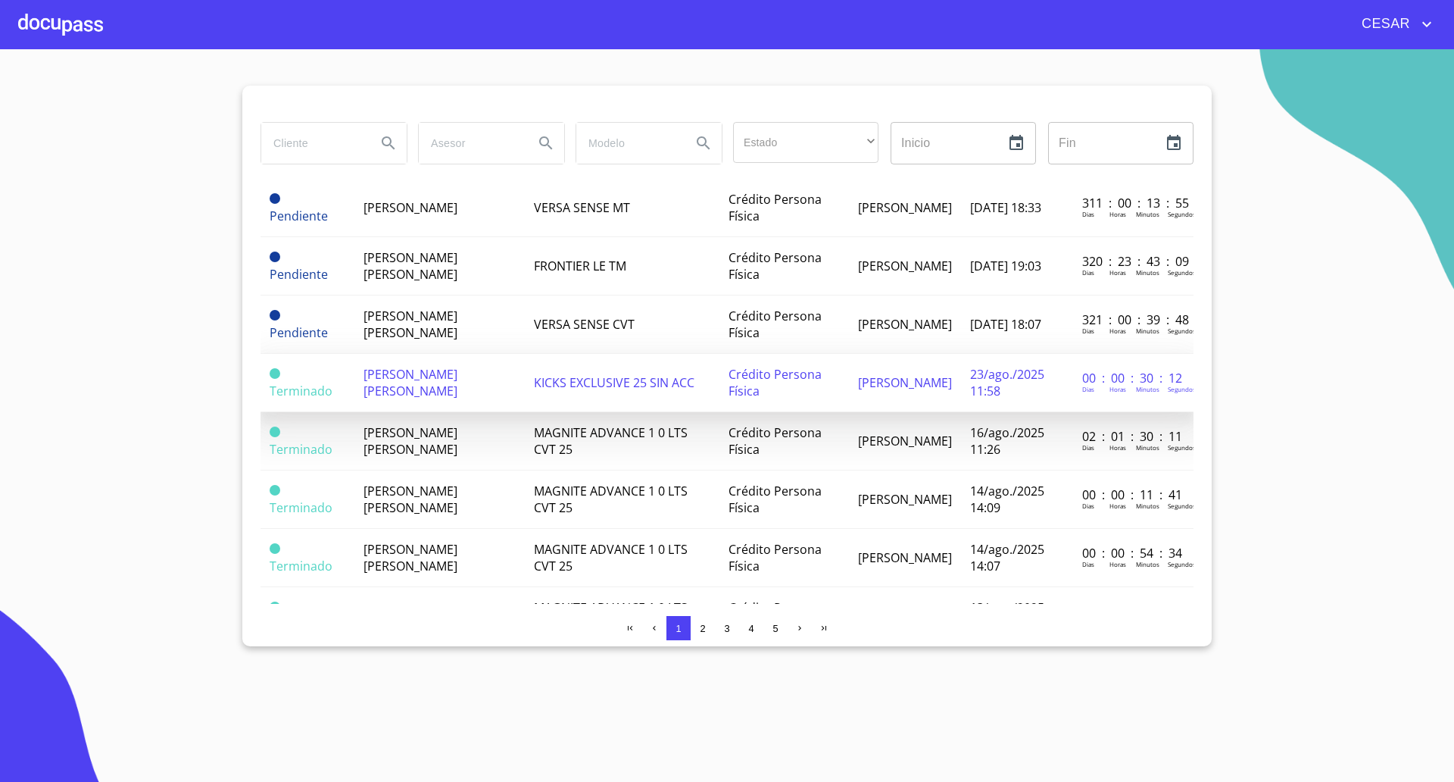
scroll to position [379, 0]
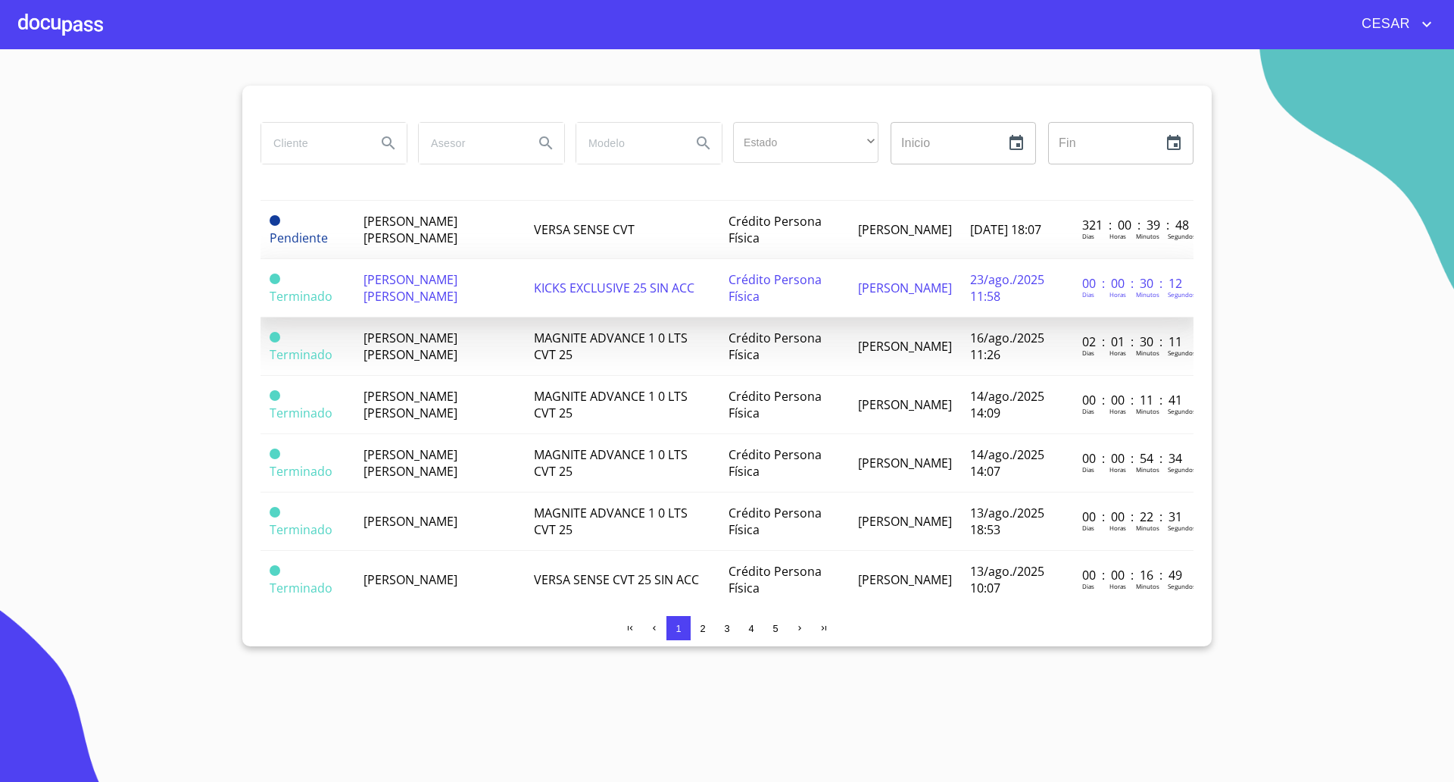
click at [426, 401] on span "[PERSON_NAME] [PERSON_NAME]" at bounding box center [411, 404] width 94 height 33
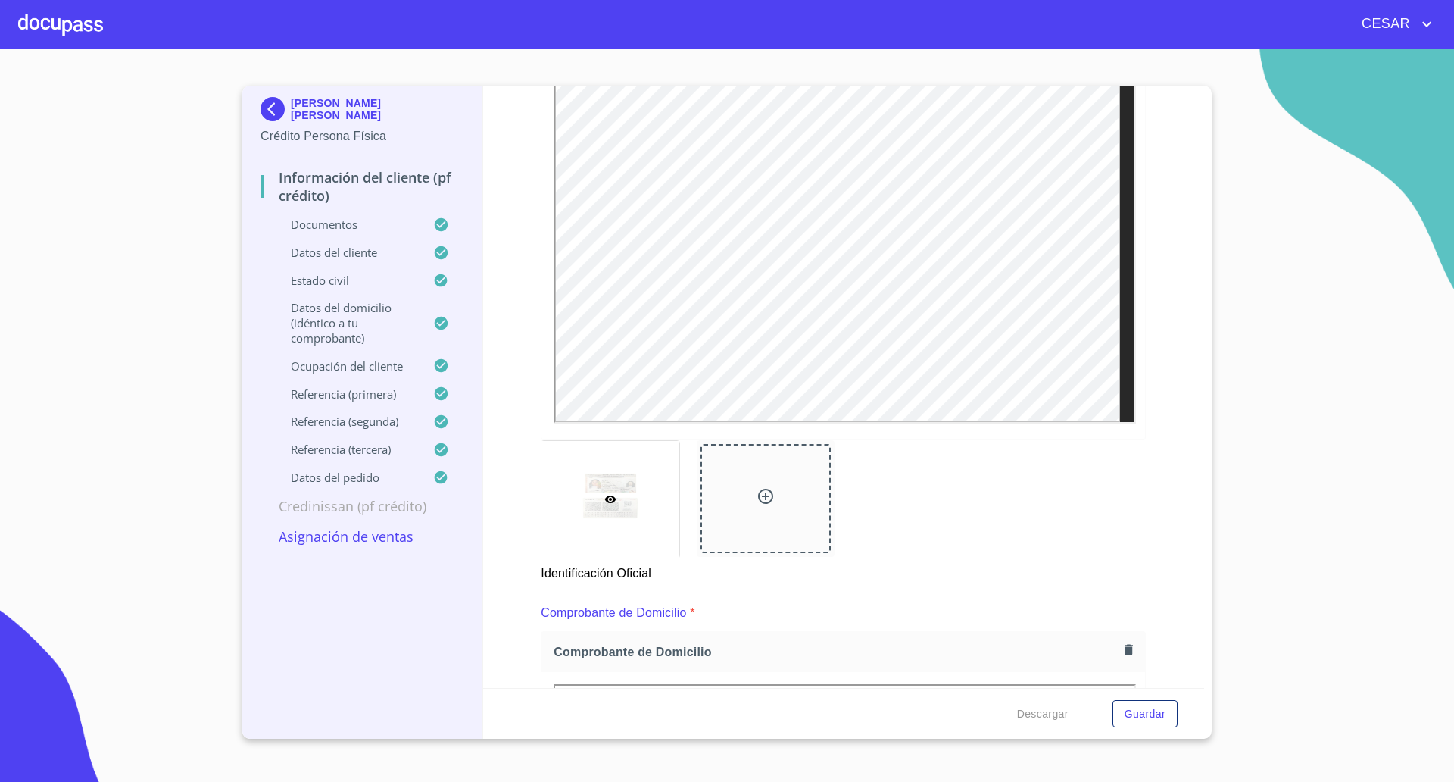
scroll to position [339, 0]
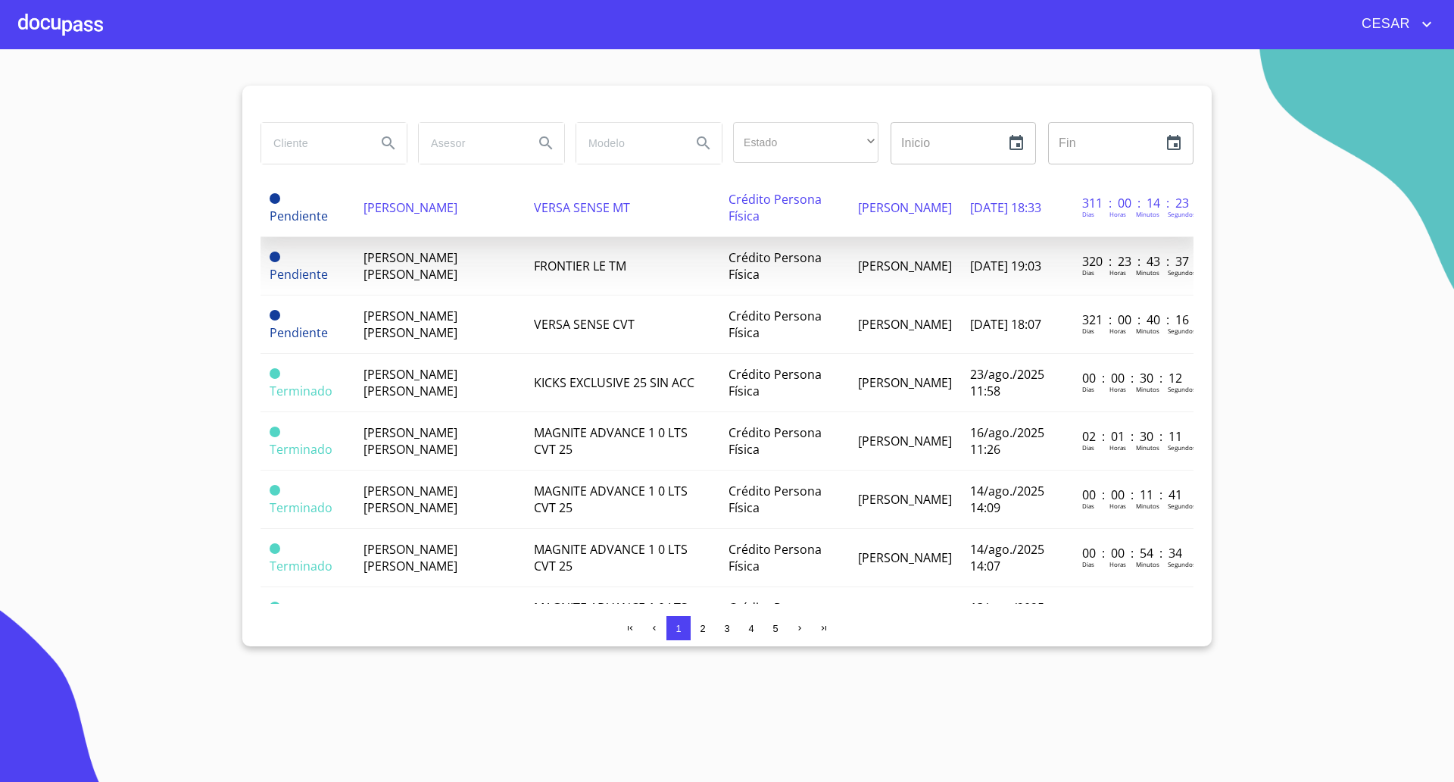
scroll to position [379, 0]
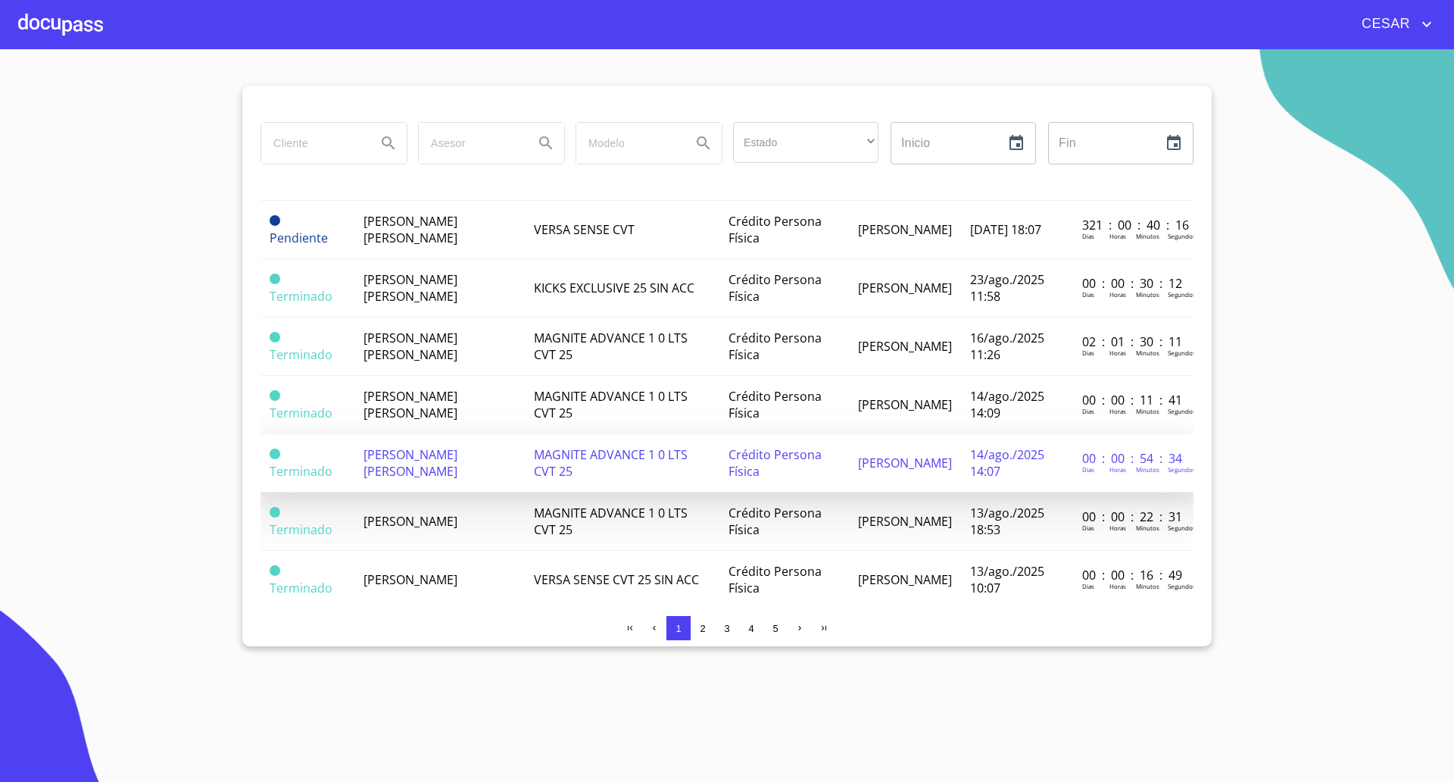
click at [447, 454] on span "[PERSON_NAME] [PERSON_NAME]" at bounding box center [411, 462] width 94 height 33
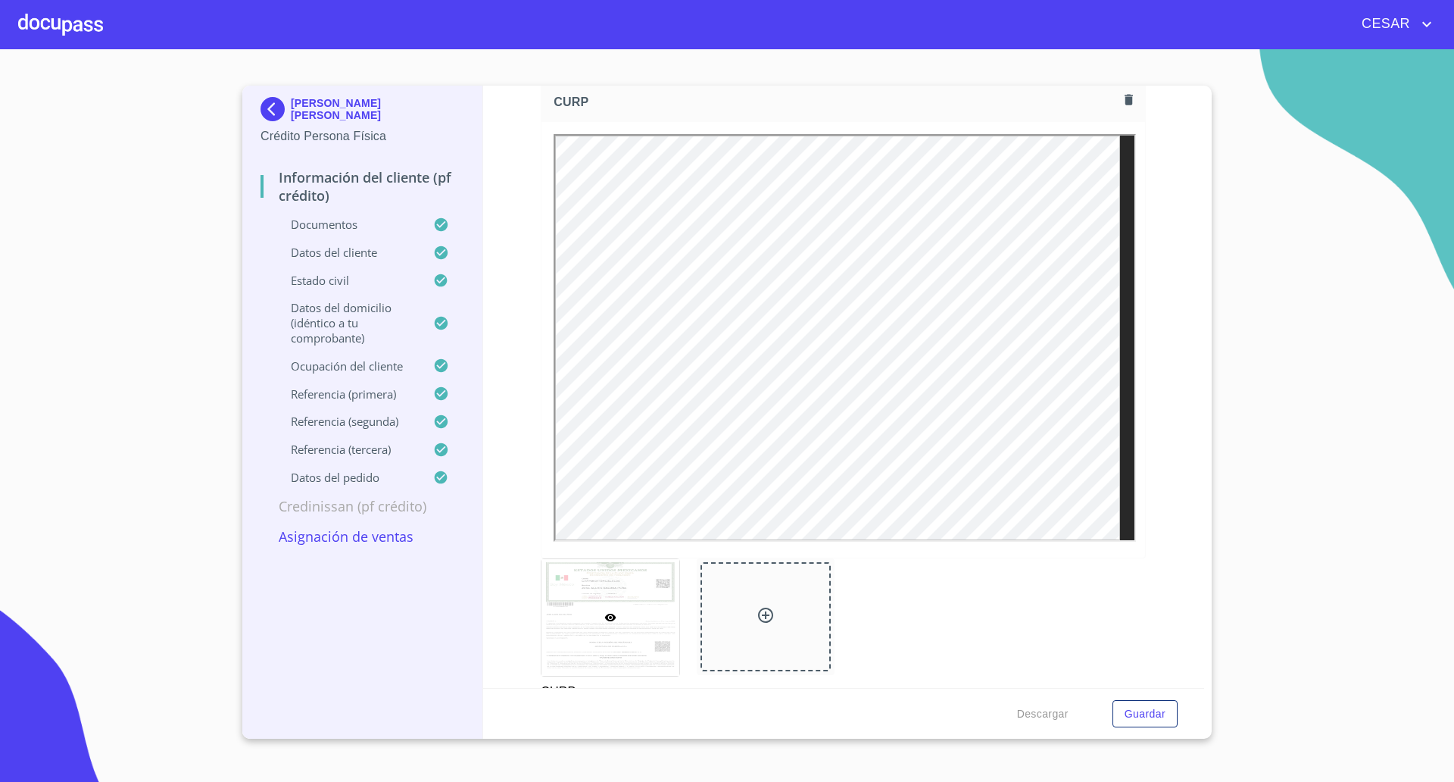
scroll to position [3692, 0]
click at [70, 22] on div at bounding box center [60, 24] width 85 height 48
